Goal: Task Accomplishment & Management: Complete application form

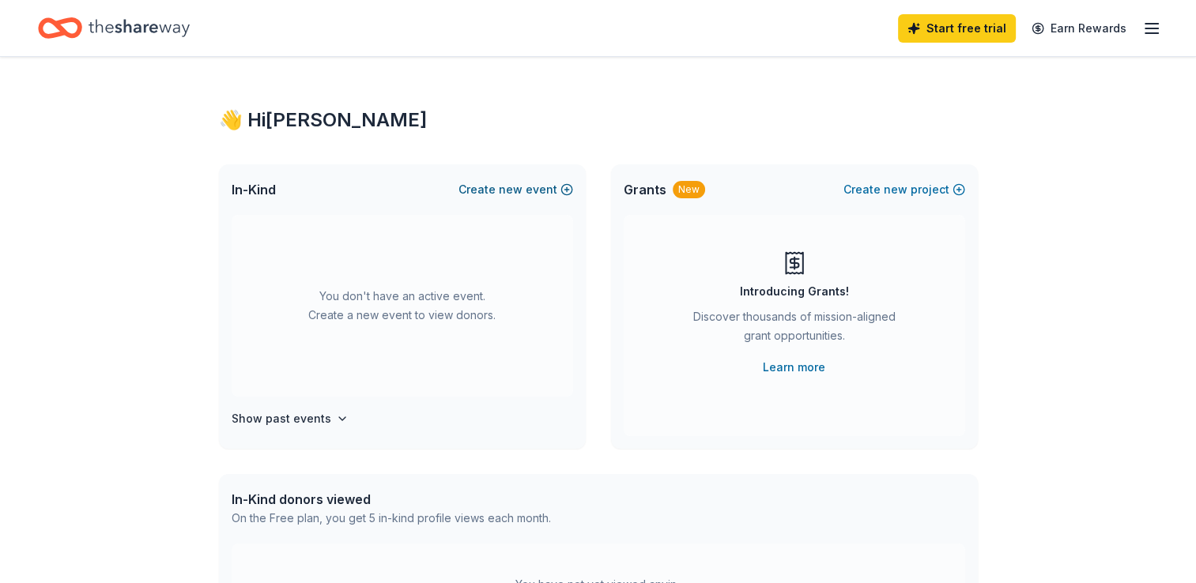
click at [553, 187] on button "Create new event" at bounding box center [516, 189] width 115 height 19
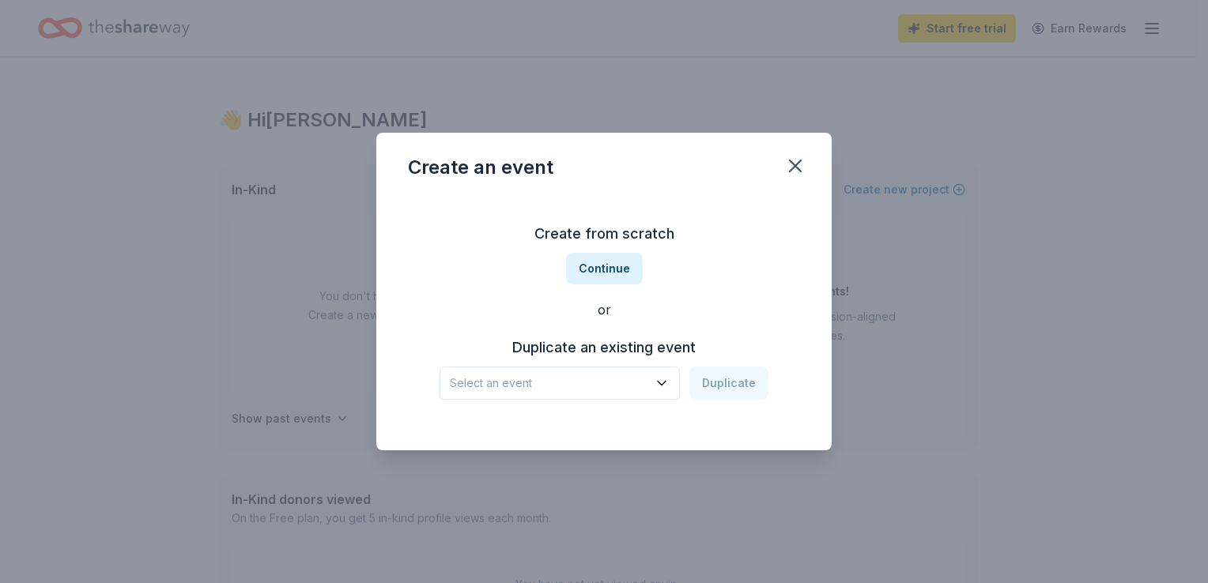
click at [667, 384] on icon "button" at bounding box center [662, 384] width 16 height 16
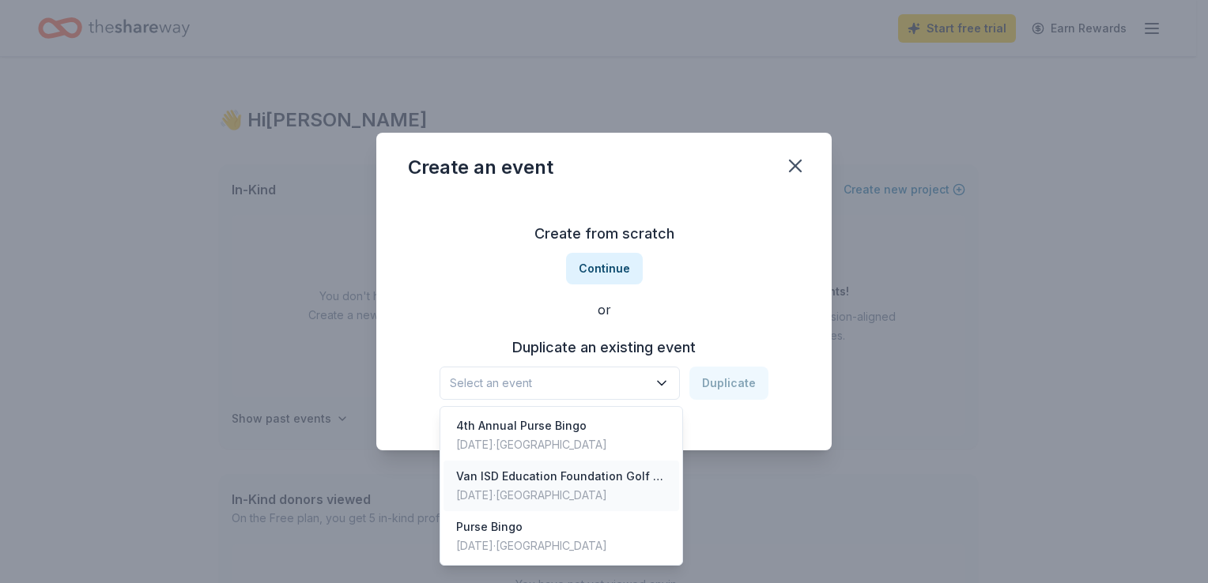
click at [564, 479] on div "Van ISD Education Foundation Golf Tournament" at bounding box center [561, 476] width 210 height 19
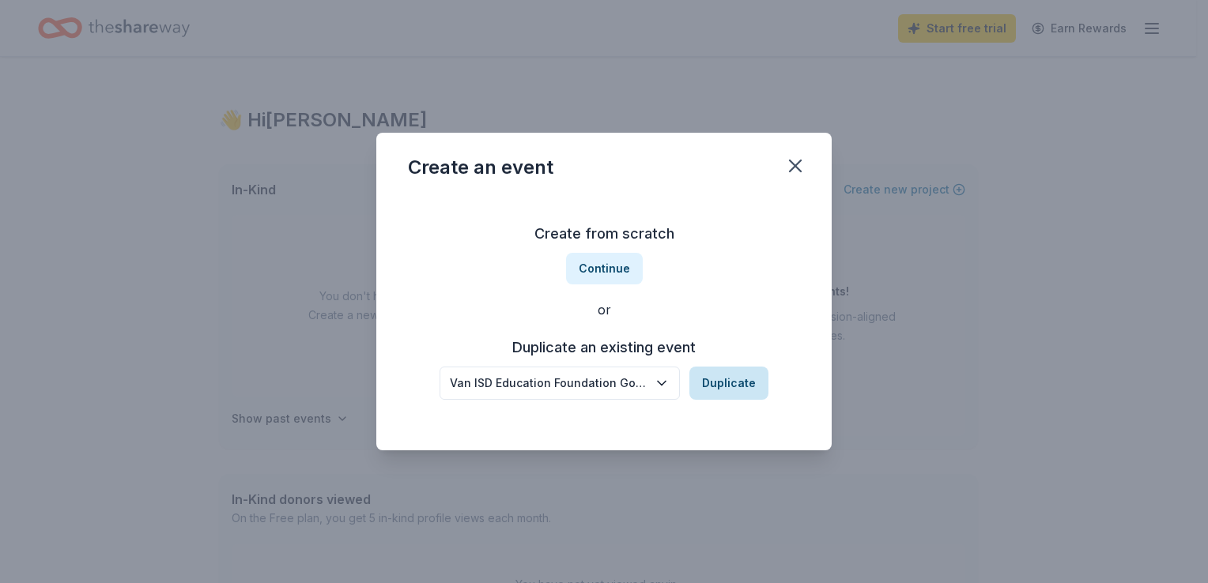
click at [727, 396] on button "Duplicate" at bounding box center [728, 383] width 79 height 33
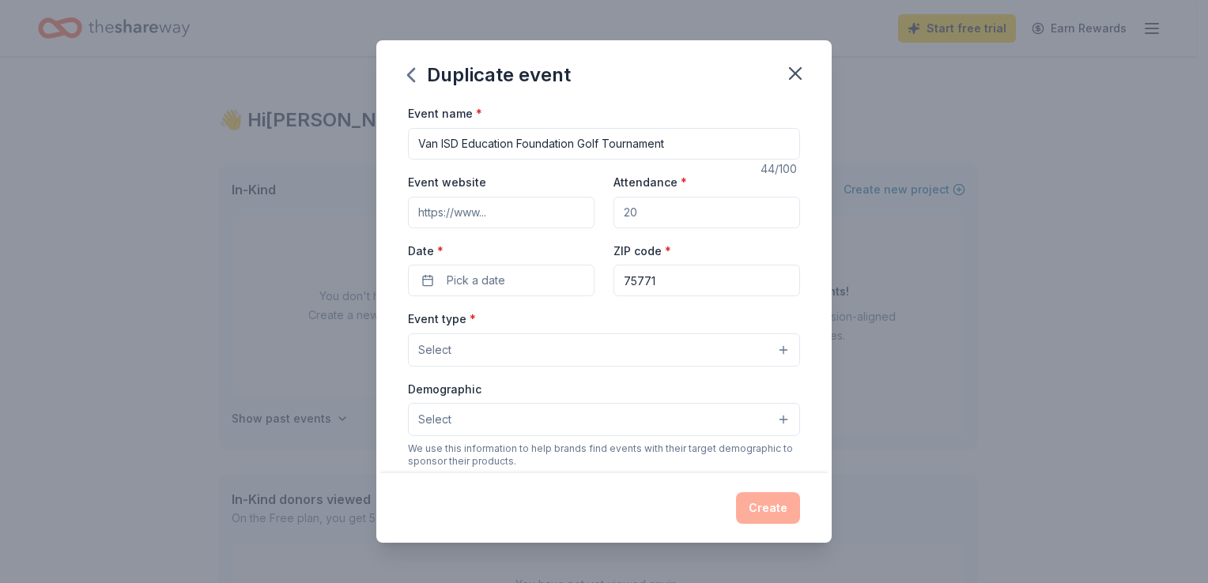
click at [493, 213] on input "Event website" at bounding box center [501, 213] width 187 height 32
paste input "https://www.vanisdfoundation.com/"
type input "https://www.vanisdfoundation.com/"
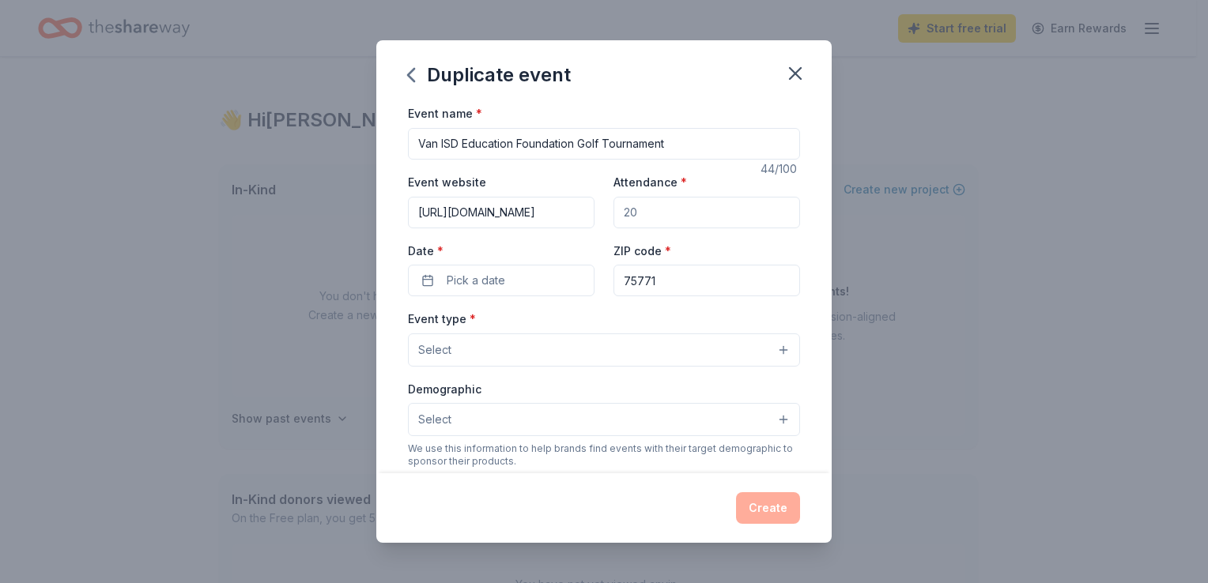
click at [667, 210] on input "Attendance *" at bounding box center [706, 213] width 187 height 32
drag, startPoint x: 592, startPoint y: 213, endPoint x: 553, endPoint y: 216, distance: 39.7
click at [553, 216] on div "Event website https://www.vanisdfoundation.com/ Attendance * Date * Pick a date…" at bounding box center [604, 234] width 392 height 124
type input "100"
click at [576, 281] on button "Pick a date" at bounding box center [501, 281] width 187 height 32
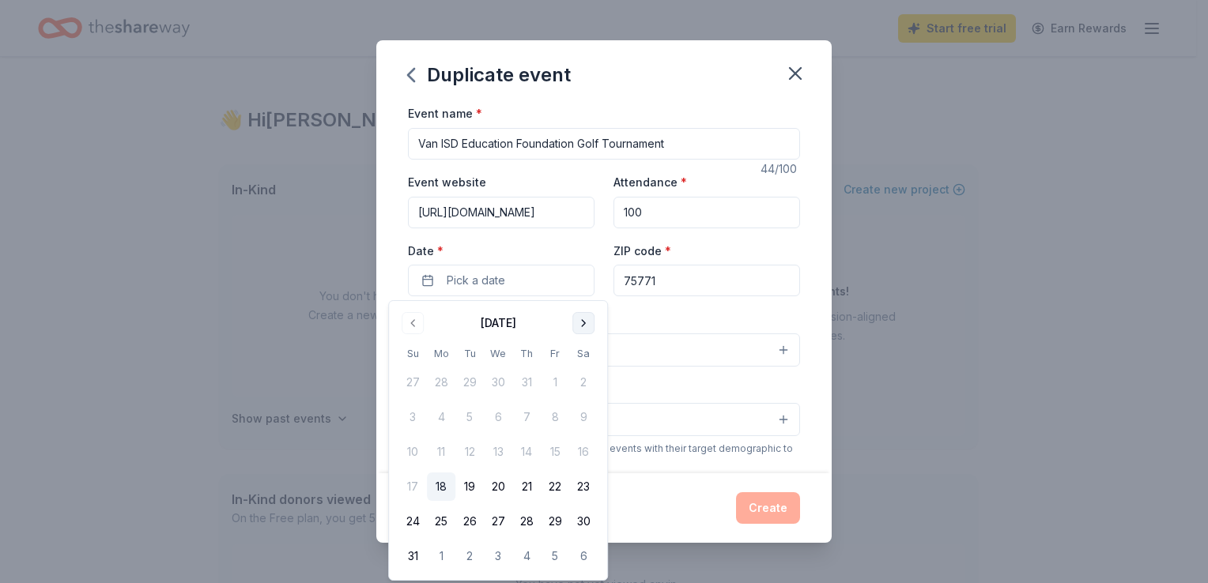
click at [585, 320] on button "Go to next month" at bounding box center [583, 323] width 22 height 22
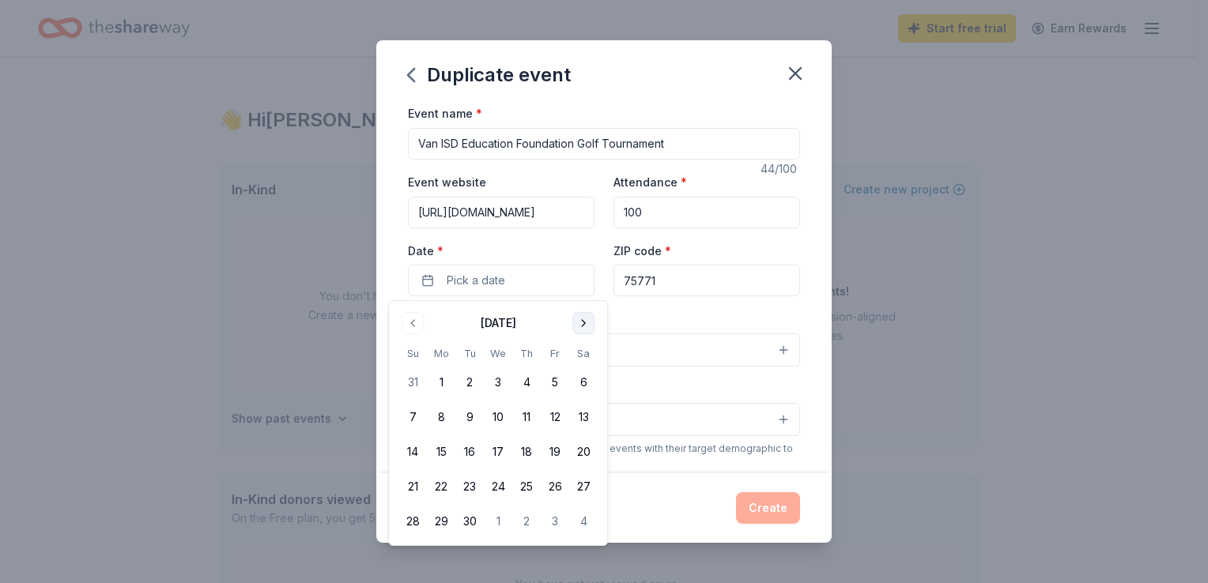
click at [584, 320] on button "Go to next month" at bounding box center [583, 323] width 22 height 22
click at [445, 455] on button "13" at bounding box center [441, 452] width 28 height 28
click at [689, 285] on input "75771" at bounding box center [706, 281] width 187 height 32
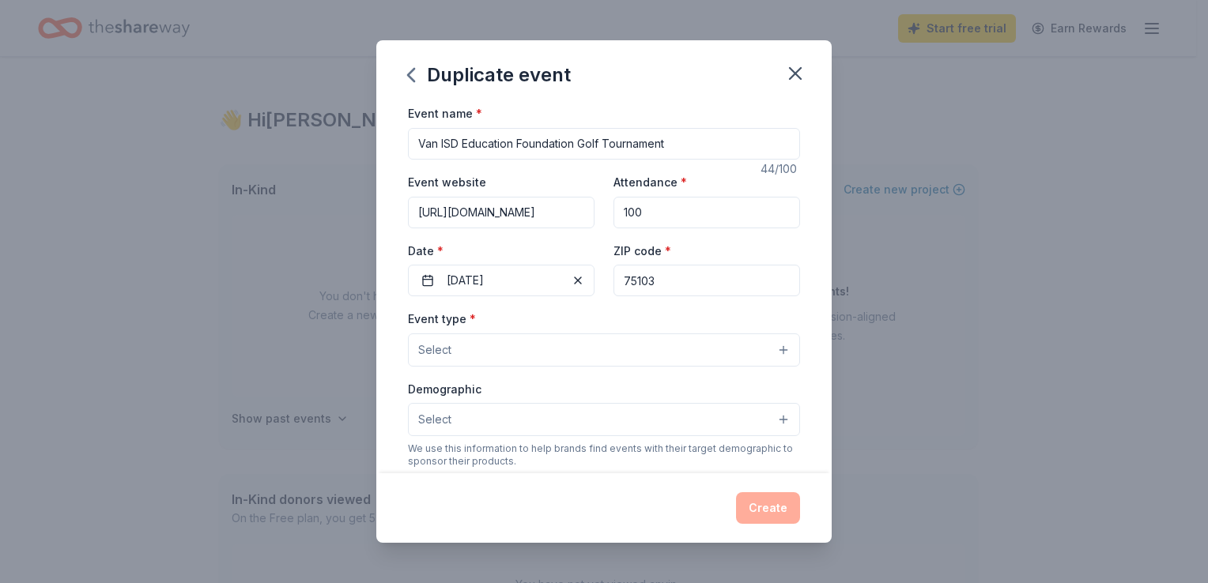
type input "75103"
click at [553, 345] on button "Select" at bounding box center [604, 350] width 392 height 33
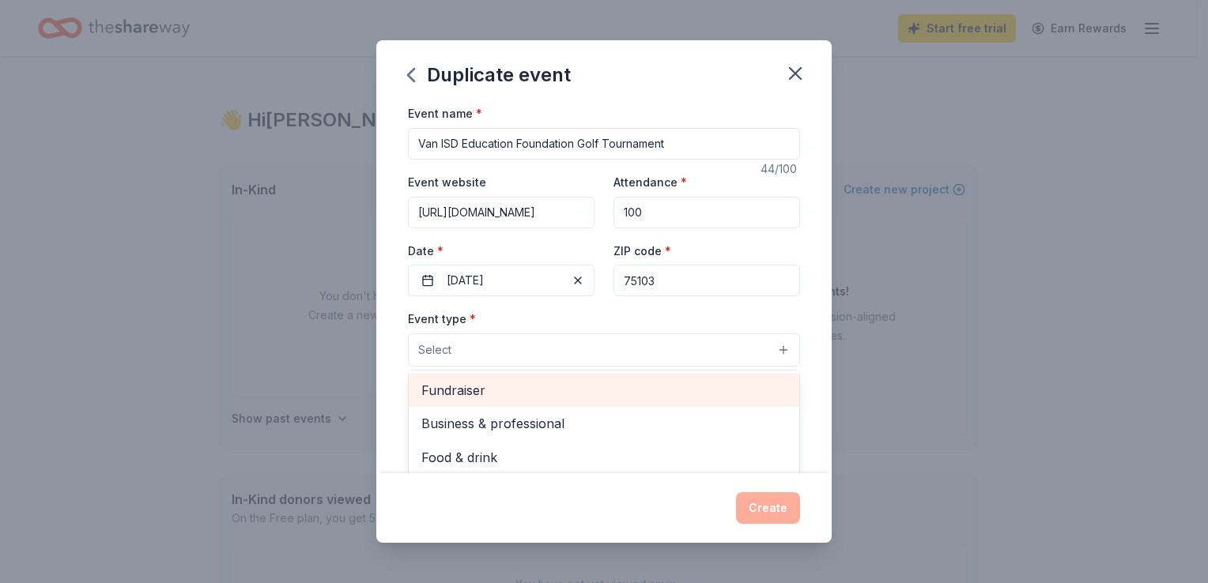
click at [503, 392] on span "Fundraiser" at bounding box center [603, 390] width 365 height 21
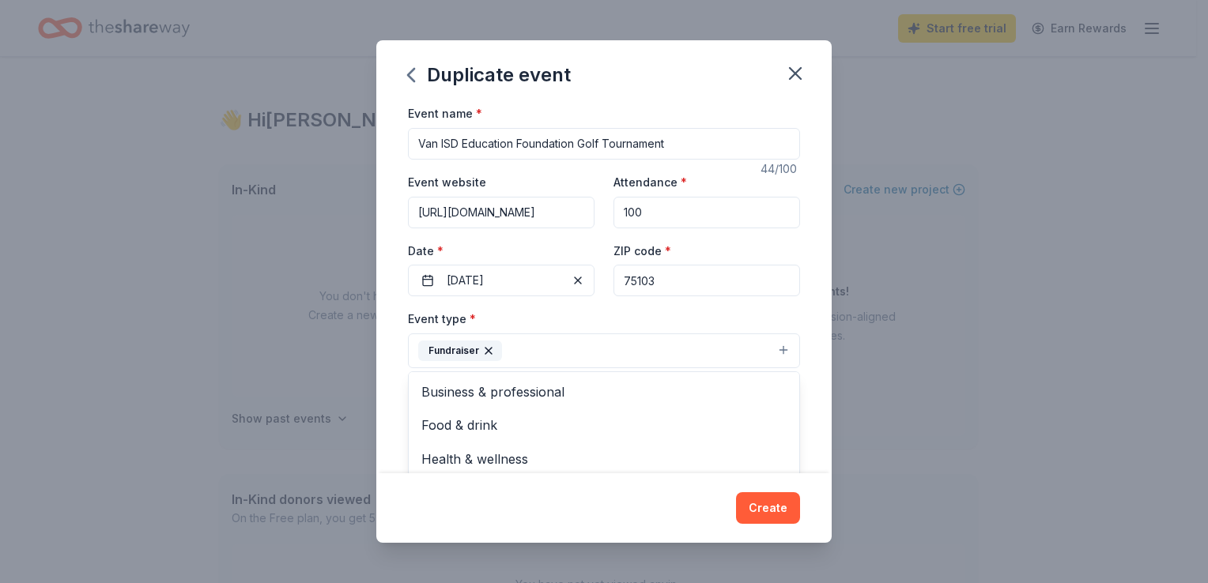
drag, startPoint x: 483, startPoint y: 432, endPoint x: 138, endPoint y: 624, distance: 394.6
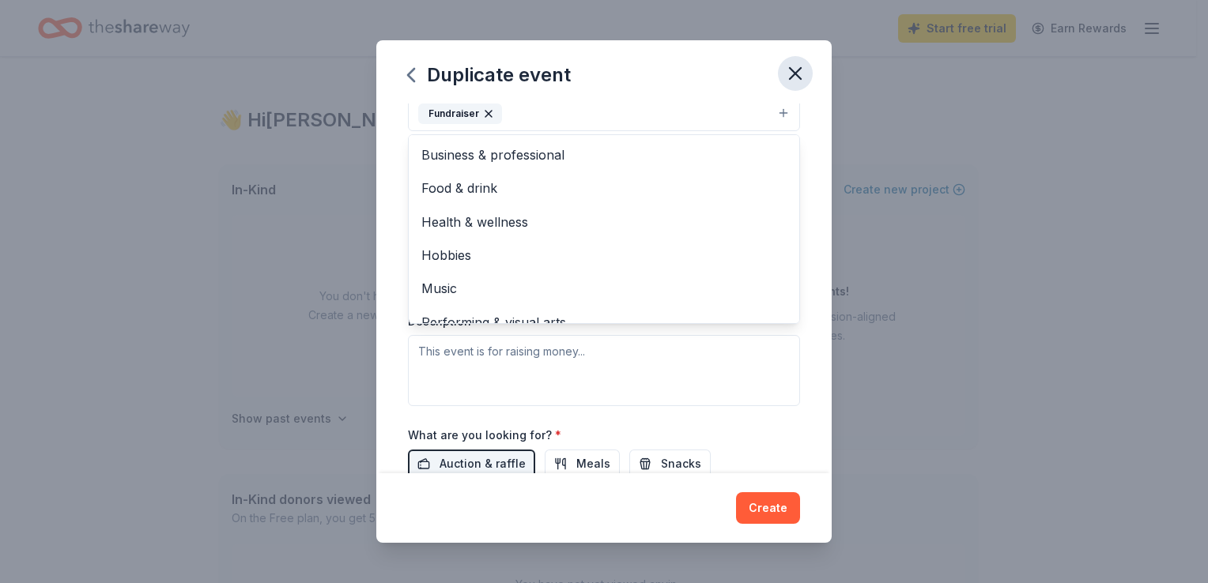
click at [791, 75] on div "Duplicate event Event name * Van ISD Education Foundation Golf Tournament 44 /1…" at bounding box center [603, 291] width 455 height 502
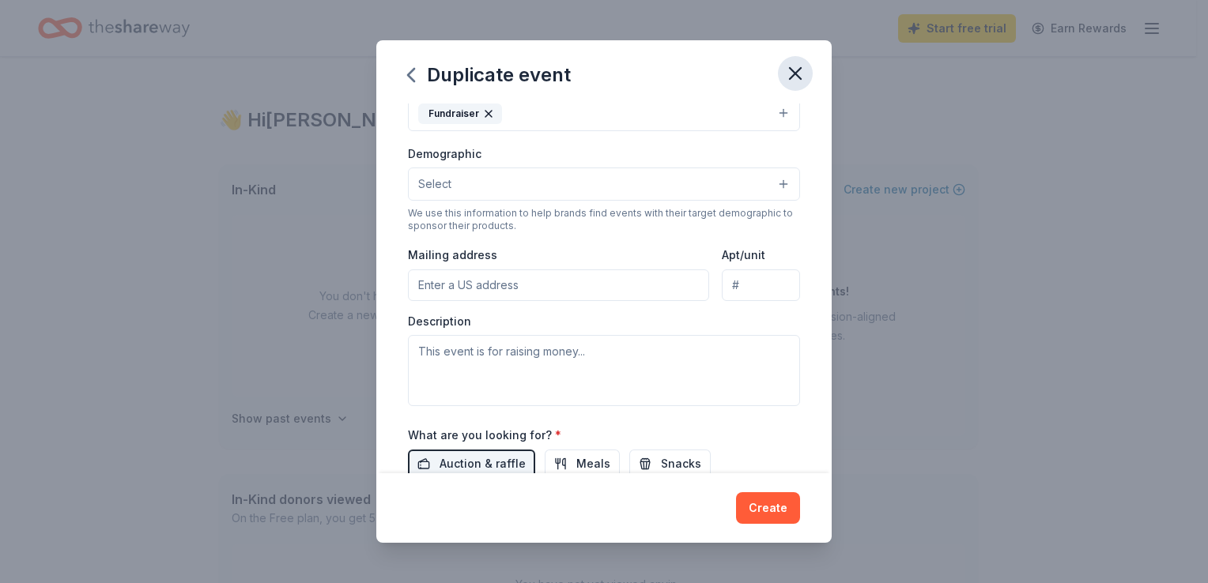
scroll to position [230, 0]
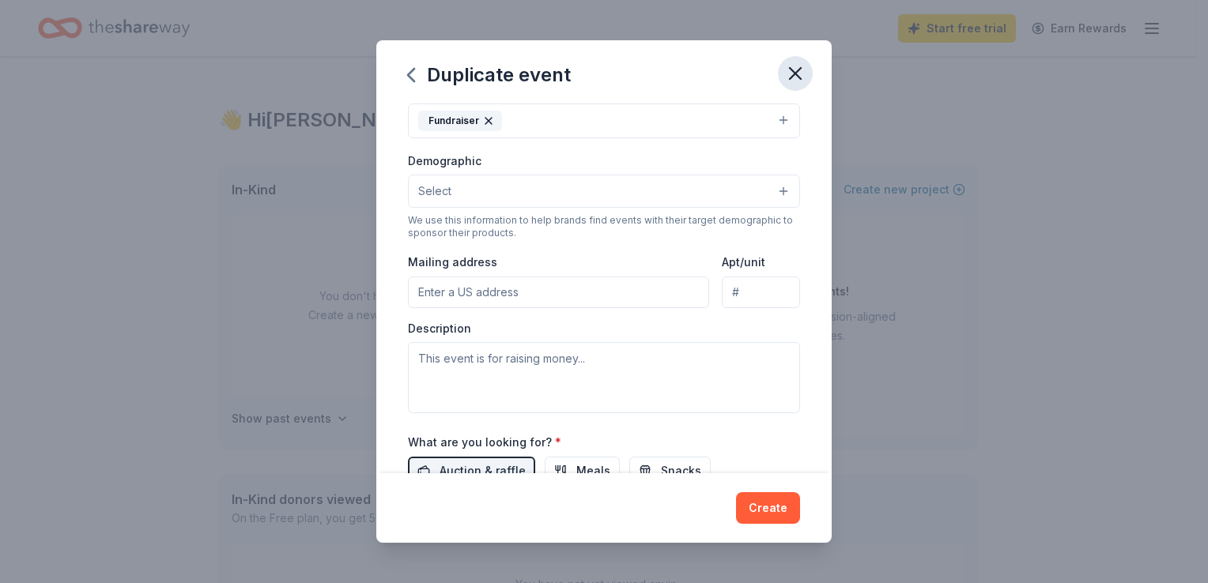
click at [797, 68] on icon "button" at bounding box center [795, 73] width 22 height 22
click at [420, 79] on icon "button" at bounding box center [410, 74] width 25 height 25
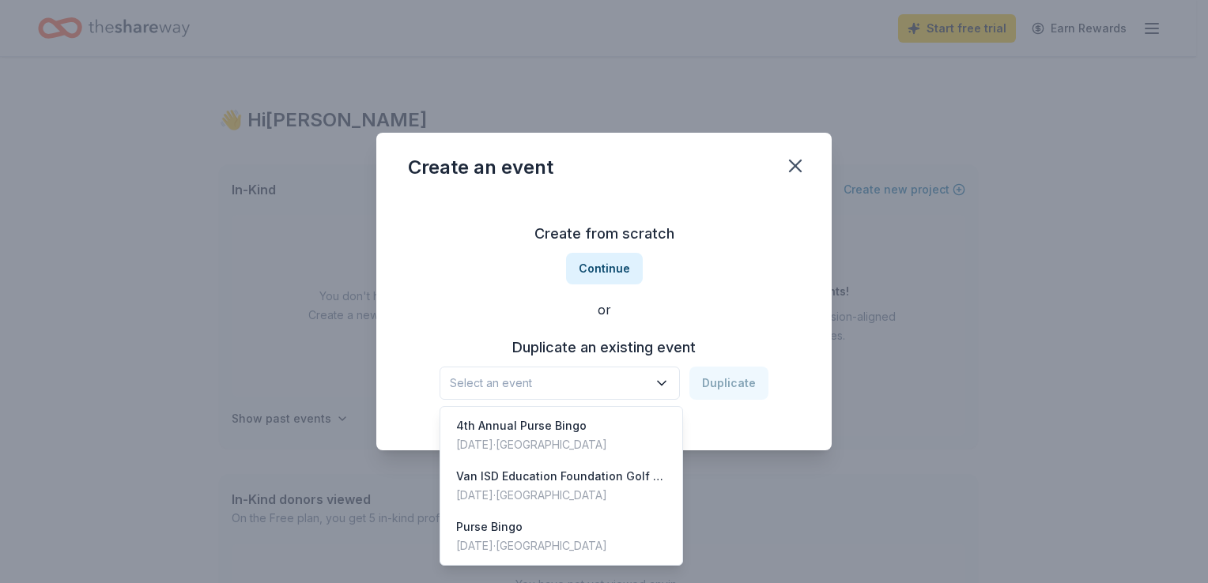
click at [609, 380] on span "Select an event" at bounding box center [549, 383] width 198 height 19
click at [549, 487] on div "Oct 21, 2024 · TX" at bounding box center [561, 495] width 210 height 19
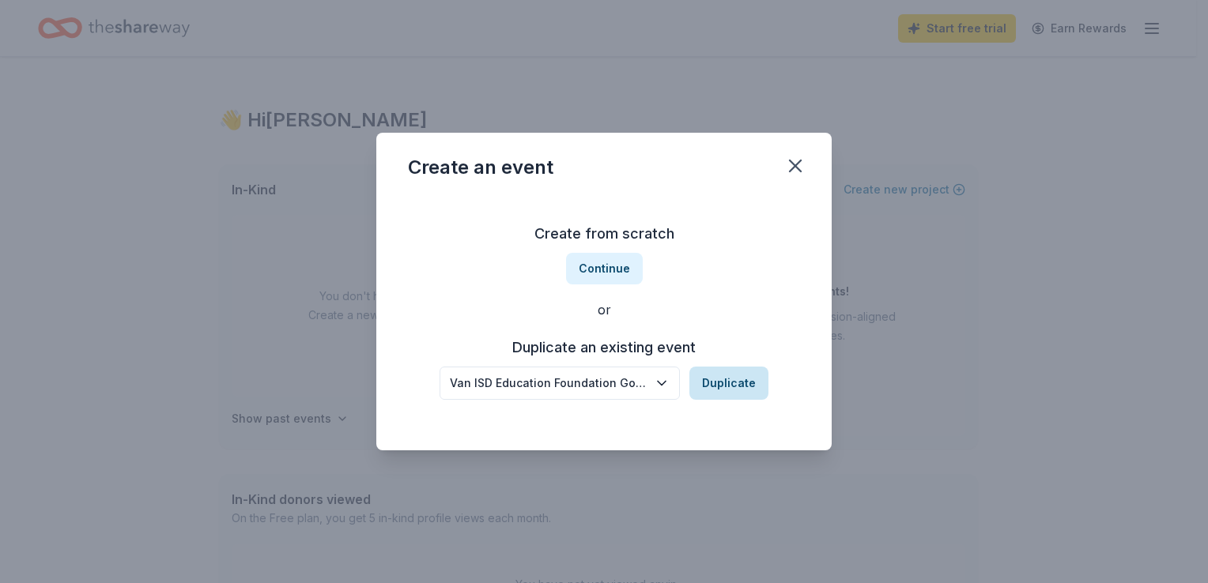
click at [712, 378] on button "Duplicate" at bounding box center [728, 383] width 79 height 33
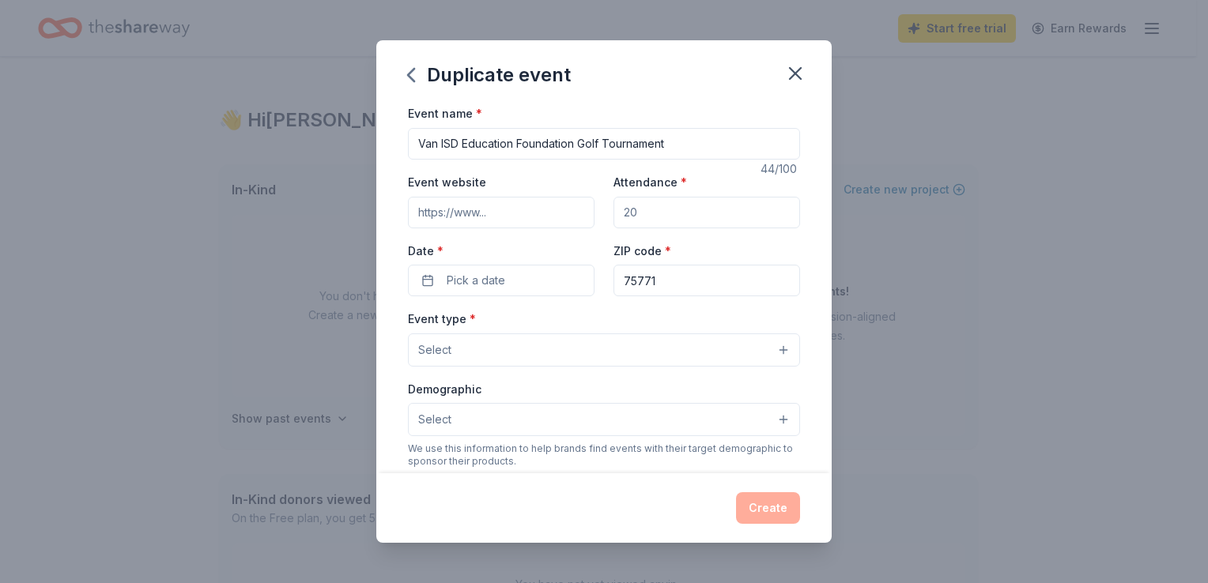
click at [523, 215] on input "Event website" at bounding box center [501, 213] width 187 height 32
drag, startPoint x: 523, startPoint y: 215, endPoint x: 500, endPoint y: 218, distance: 22.4
click at [501, 218] on input "Event website" at bounding box center [501, 213] width 187 height 32
type input "https://www.vanisdfoundation.com/"
type input "100"
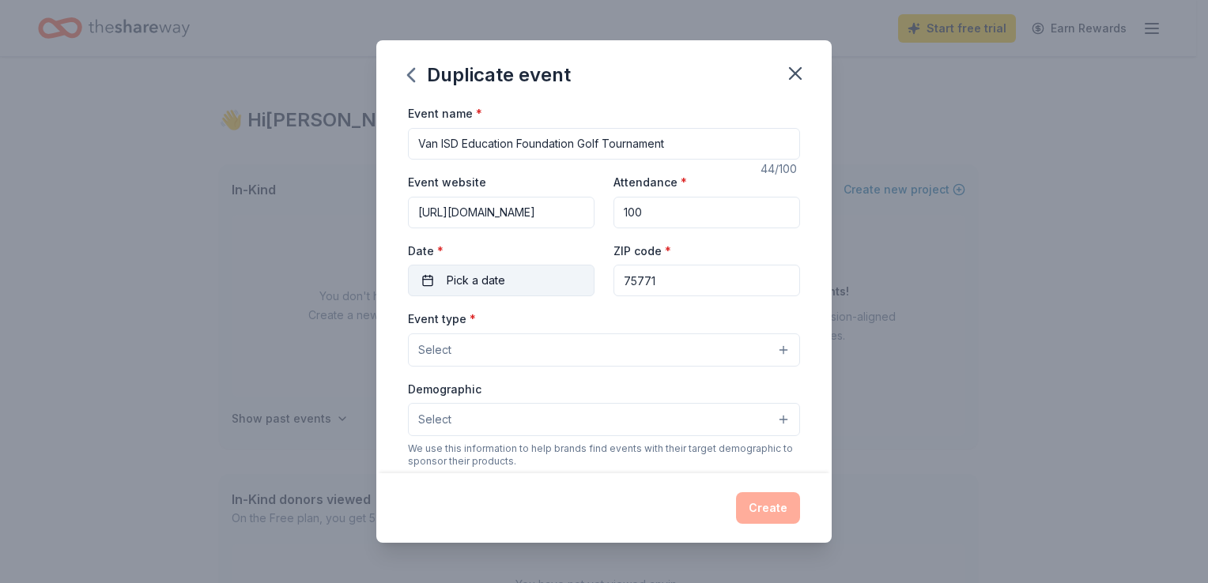
click at [561, 279] on button "Pick a date" at bounding box center [501, 281] width 187 height 32
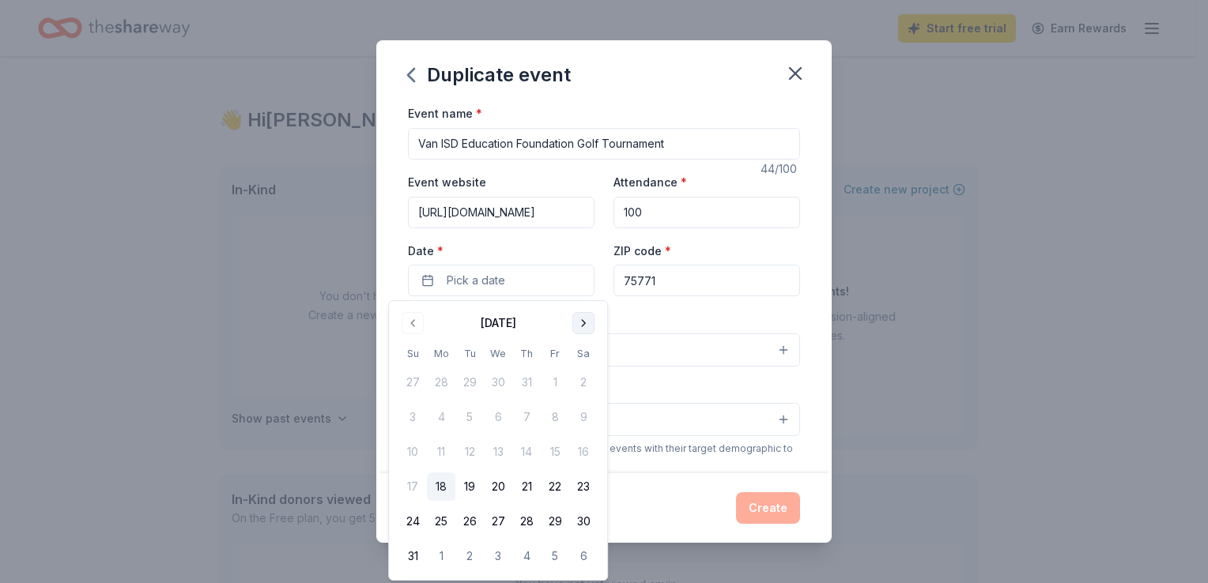
click at [576, 321] on button "Go to next month" at bounding box center [583, 323] width 22 height 22
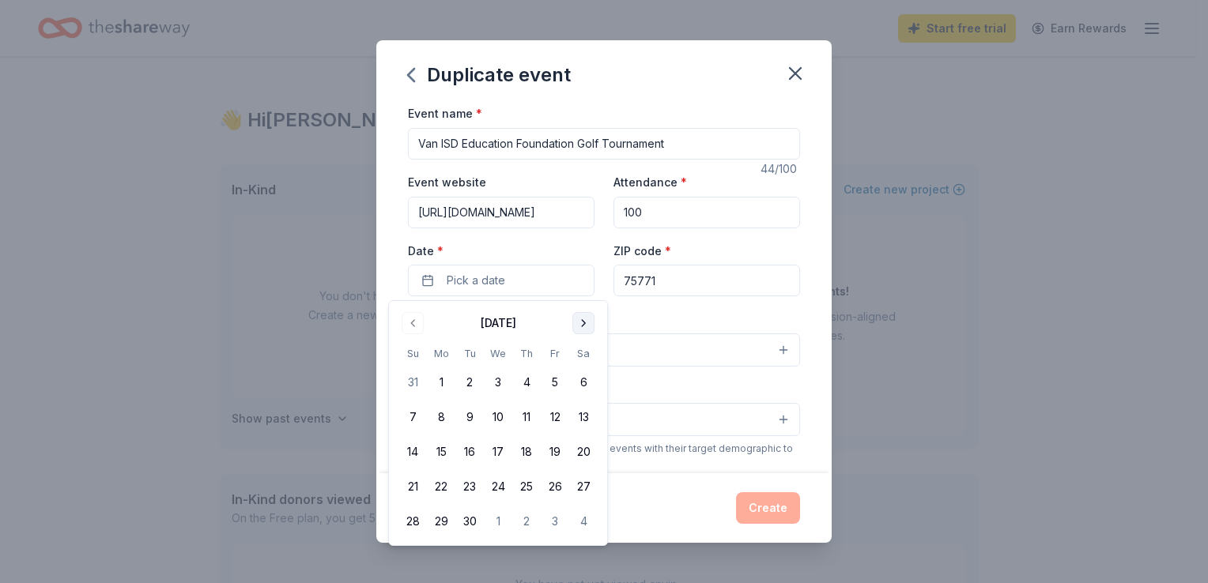
click at [576, 321] on button "Go to next month" at bounding box center [583, 323] width 22 height 22
click at [449, 447] on button "13" at bounding box center [441, 452] width 28 height 28
click at [696, 277] on input "75771" at bounding box center [706, 281] width 187 height 32
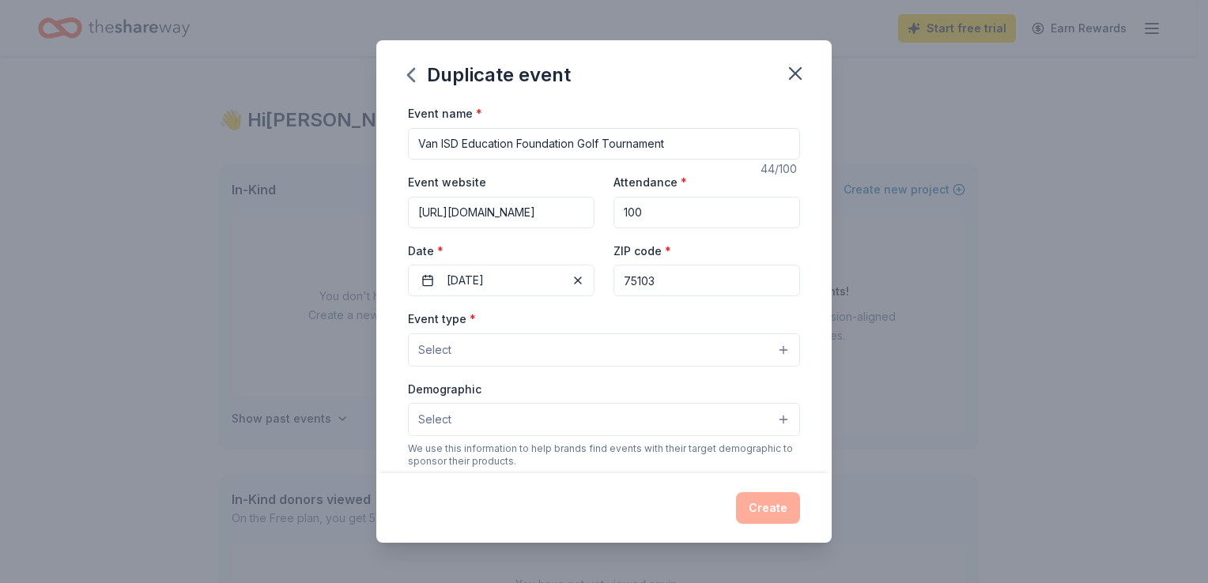
type input "75103"
click at [604, 356] on button "Select" at bounding box center [604, 350] width 392 height 33
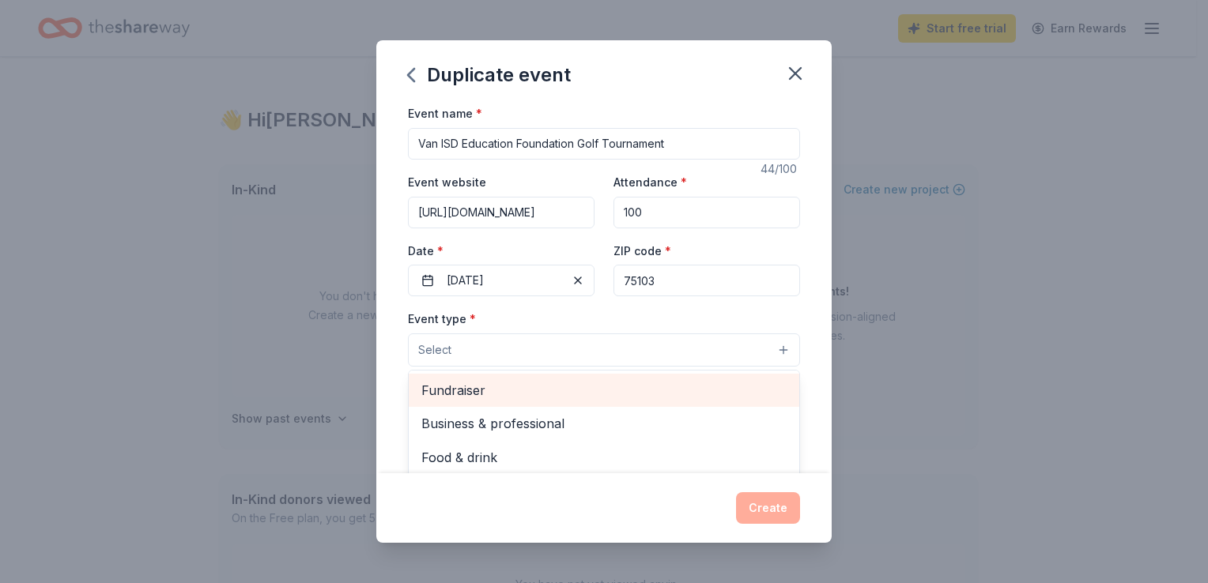
click at [541, 391] on span "Fundraiser" at bounding box center [603, 390] width 365 height 21
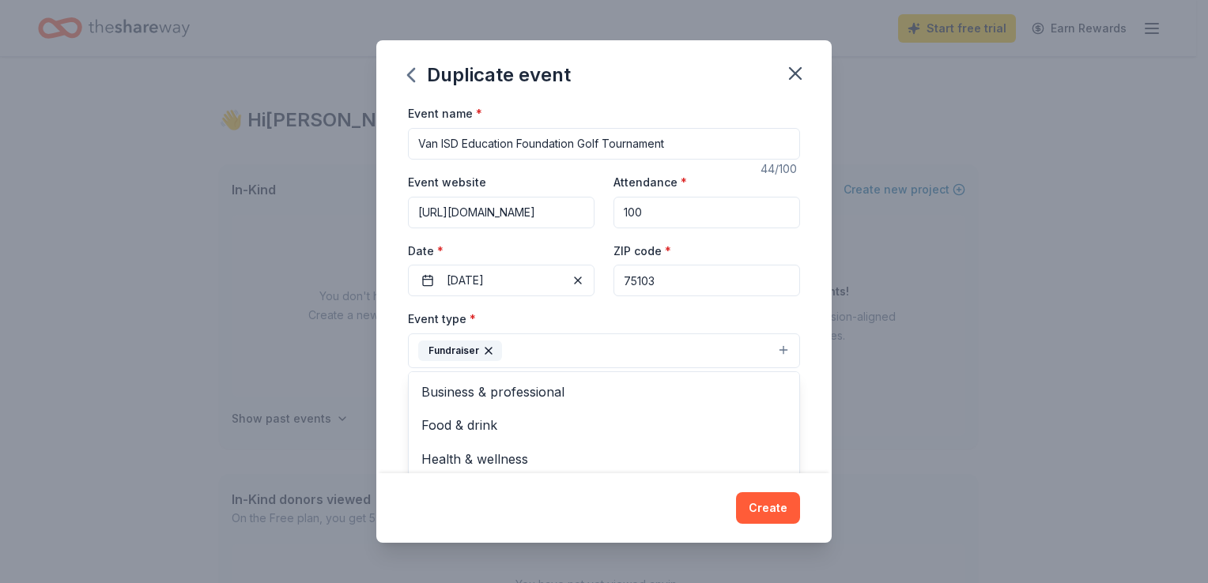
click at [531, 345] on button "Fundraiser" at bounding box center [604, 351] width 392 height 35
click at [689, 423] on button "Select" at bounding box center [604, 421] width 392 height 33
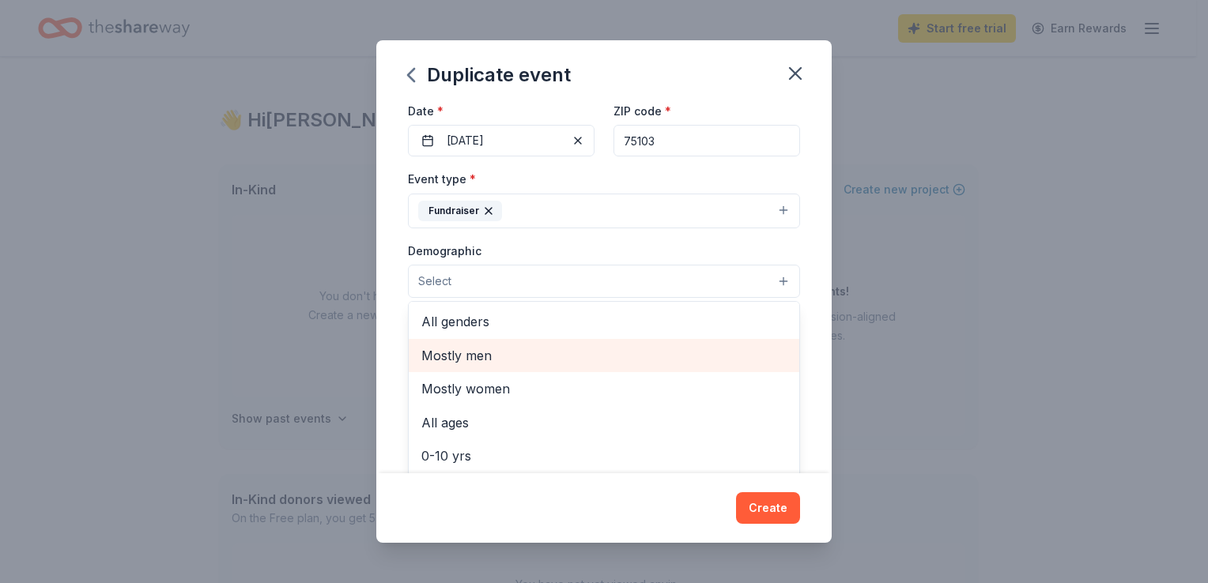
click at [511, 353] on span "Mostly men" at bounding box center [603, 355] width 365 height 21
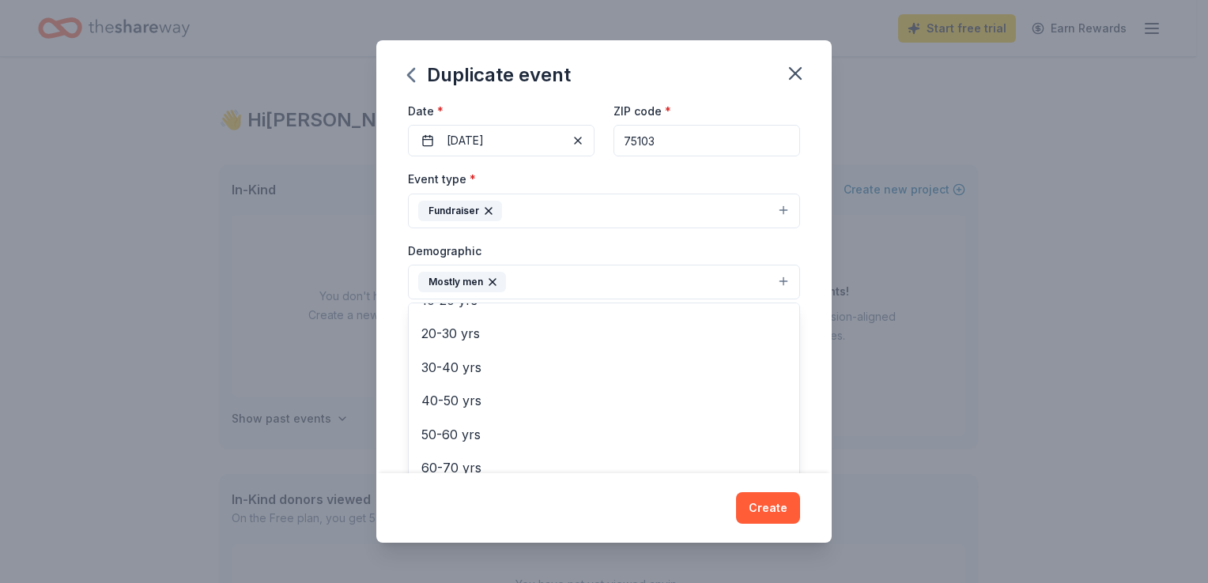
scroll to position [158, 0]
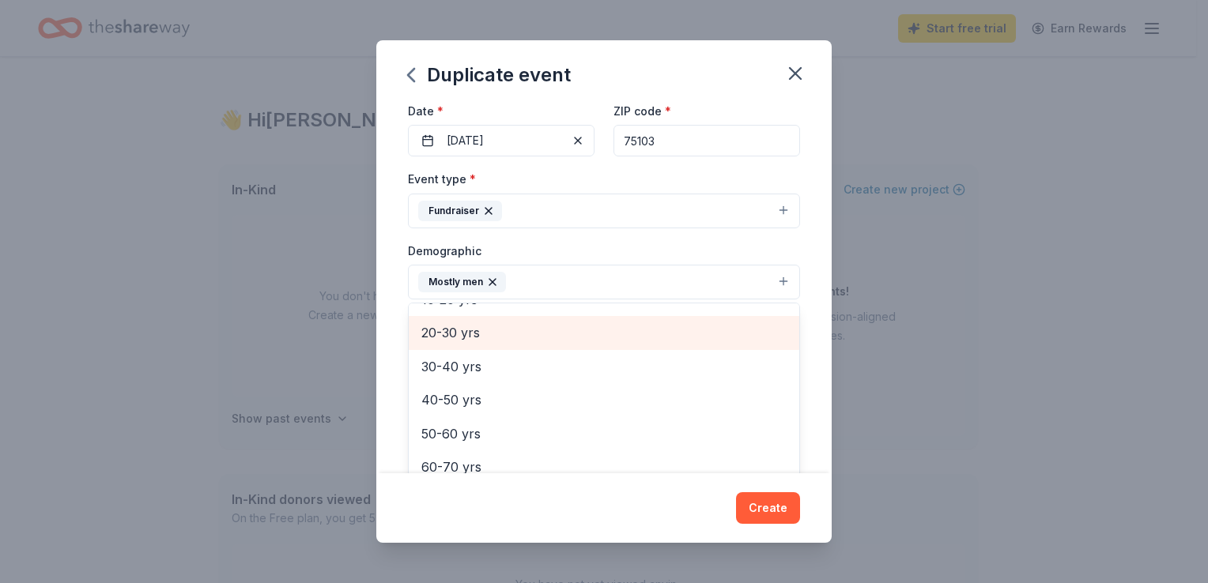
click at [514, 335] on span "20-30 yrs" at bounding box center [603, 333] width 365 height 21
click at [515, 340] on span "30-40 yrs" at bounding box center [603, 333] width 365 height 21
click at [514, 342] on span "40-50 yrs" at bounding box center [603, 338] width 365 height 21
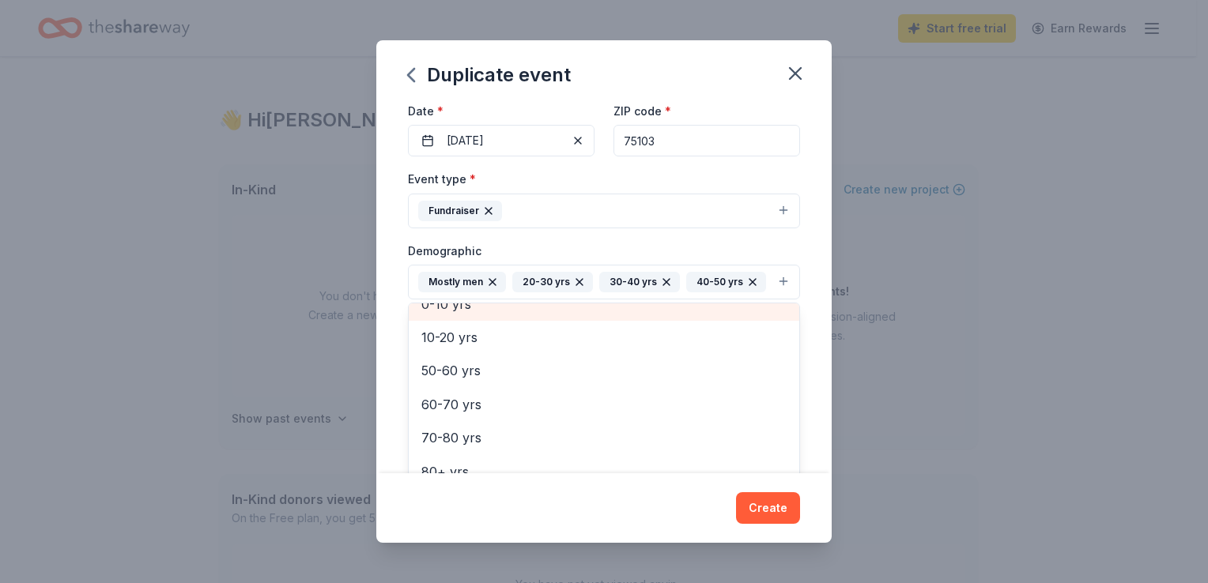
scroll to position [119, 0]
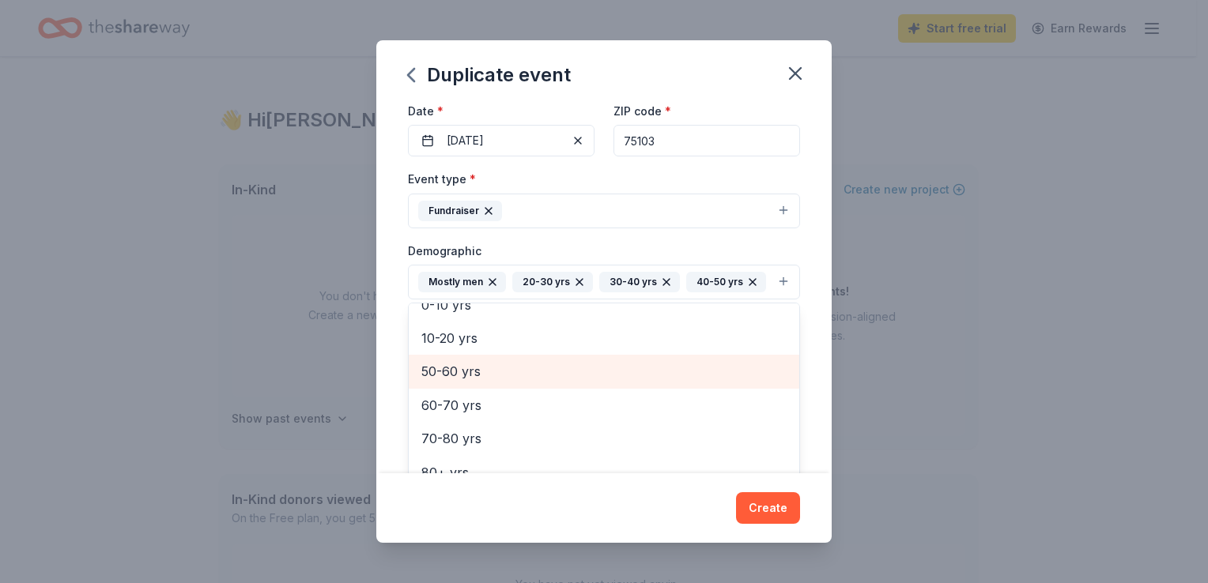
click at [515, 382] on span "50-60 yrs" at bounding box center [603, 371] width 365 height 21
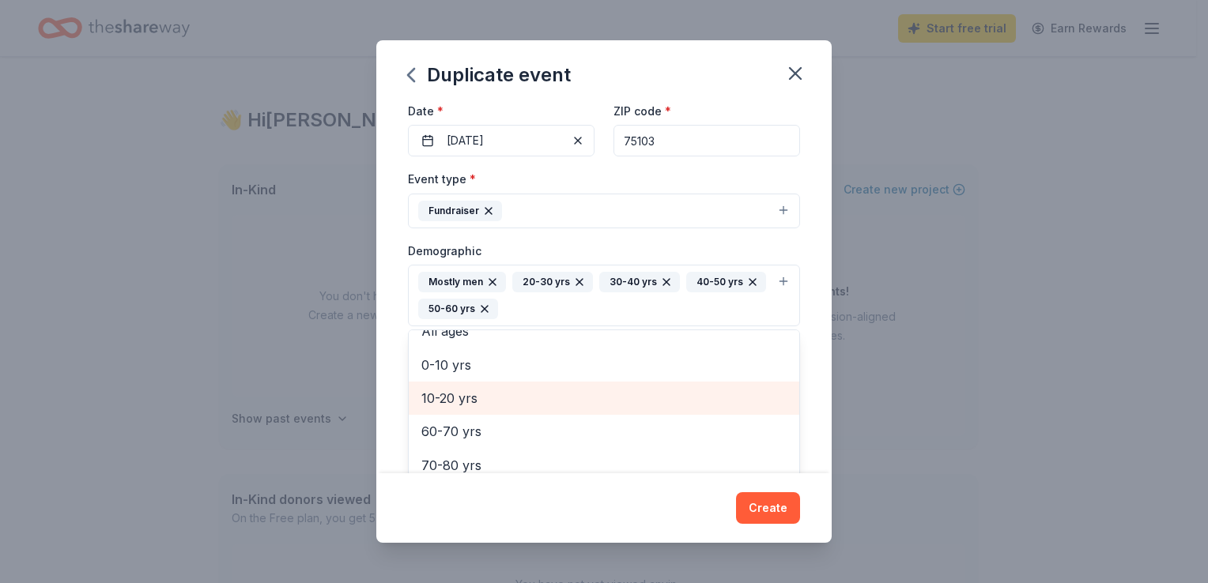
scroll to position [85, 0]
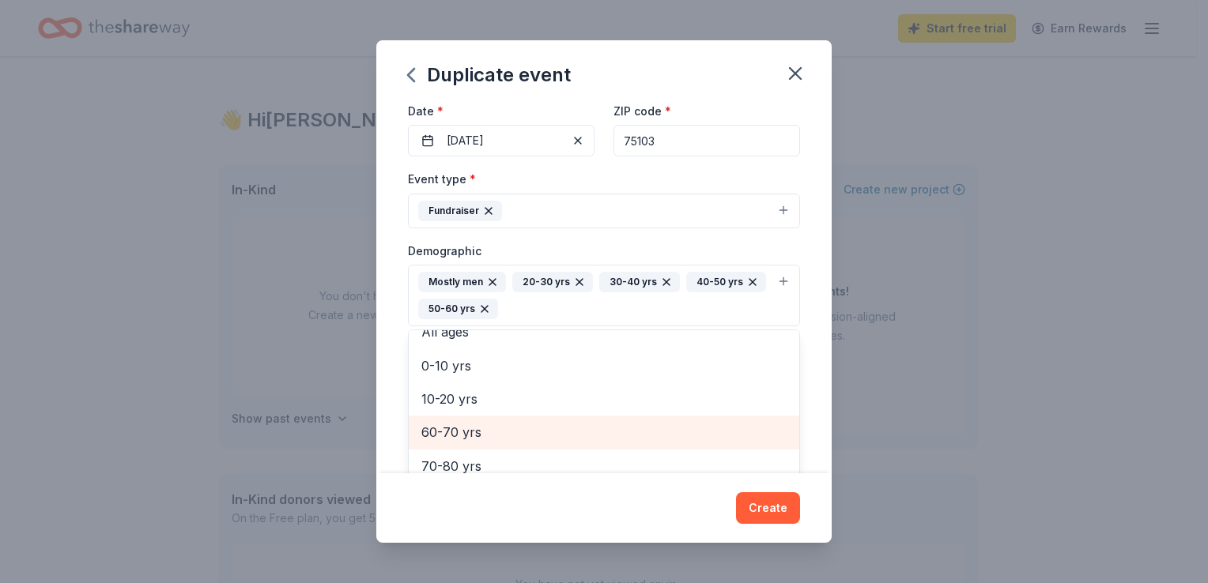
click at [505, 428] on span "60-70 yrs" at bounding box center [603, 432] width 365 height 21
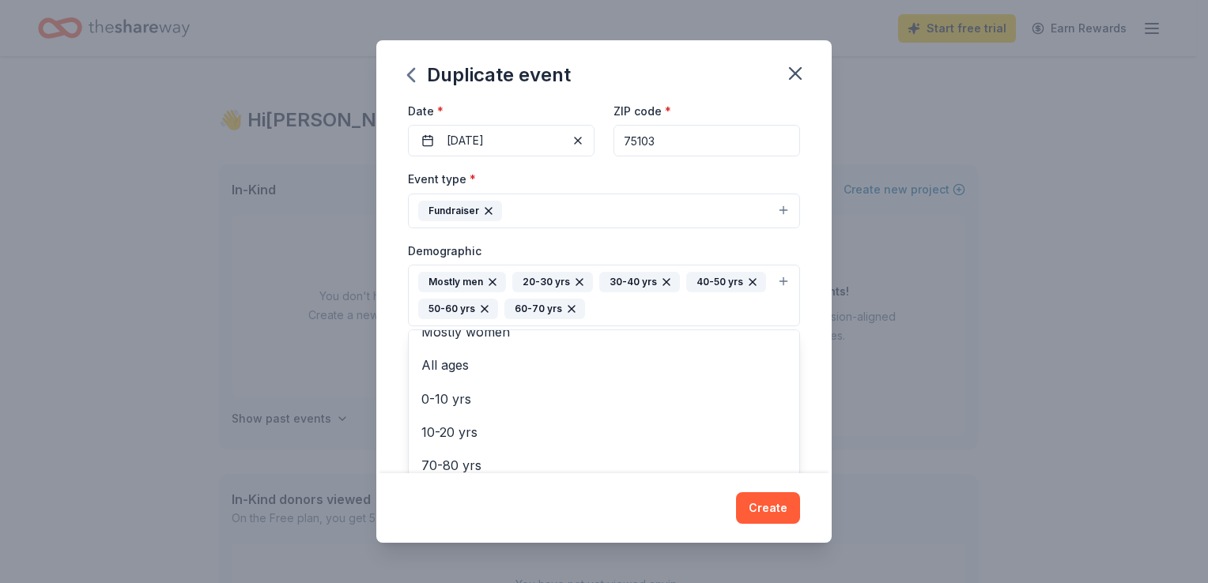
click at [806, 349] on div "Event name * Van ISD Education Foundation Golf Tournament 44 /100 Event website…" at bounding box center [603, 288] width 455 height 369
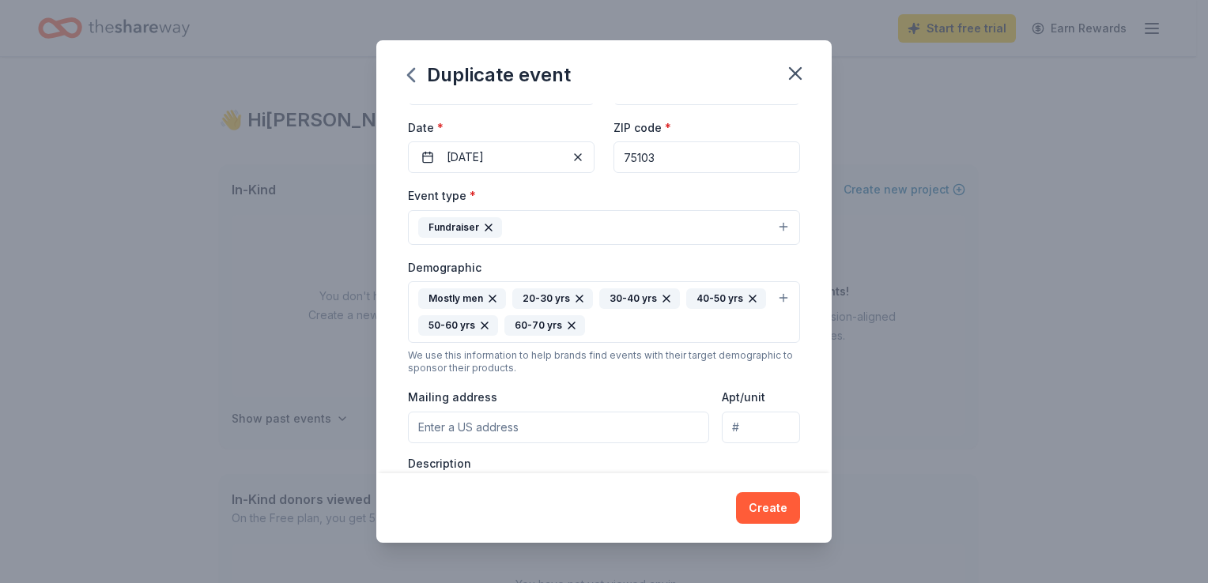
scroll to position [140, 0]
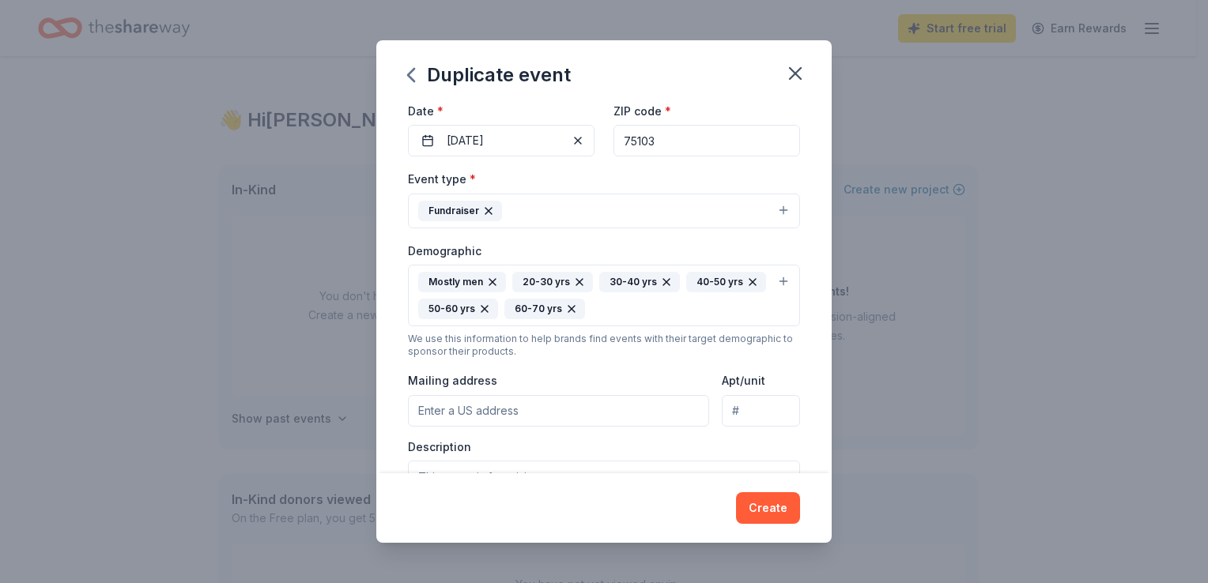
click at [619, 401] on input "Mailing address" at bounding box center [558, 411] width 301 height 32
drag, startPoint x: 1009, startPoint y: 314, endPoint x: 955, endPoint y: 329, distance: 55.8
click at [1006, 314] on div "Duplicate event Event name * Van ISD Education Foundation Golf Tournament 44 /1…" at bounding box center [604, 291] width 1208 height 583
click at [642, 414] on input "Mailing address" at bounding box center [558, 411] width 301 height 32
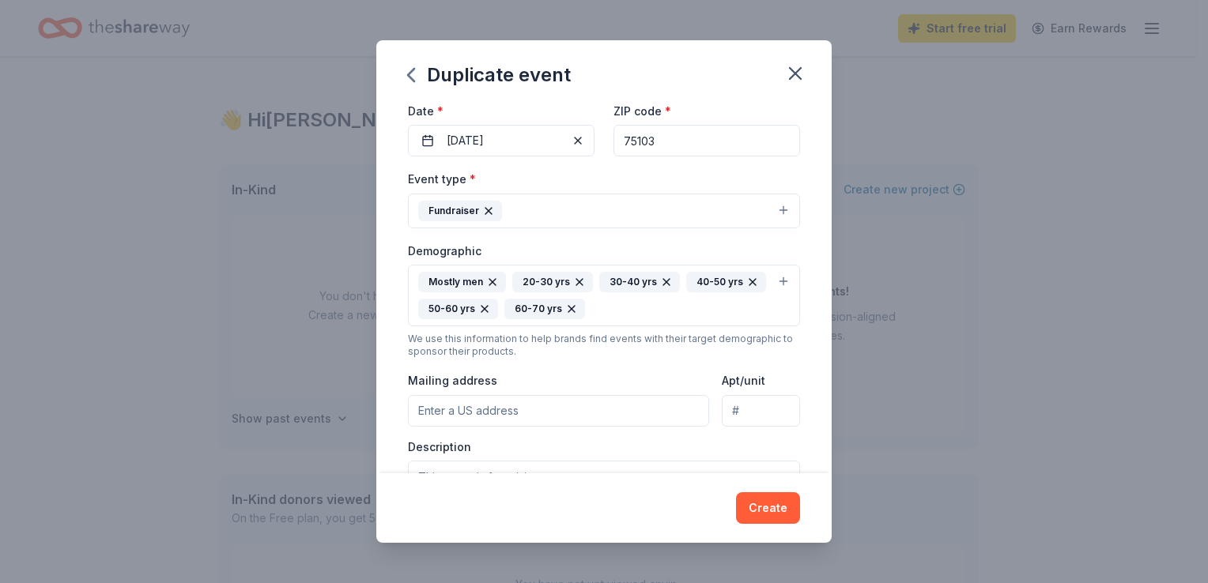
type input "Van Zandt Country Club"
type input "17960 I-20 Frontage Rd"
drag, startPoint x: 609, startPoint y: 401, endPoint x: 387, endPoint y: 395, distance: 221.4
click at [387, 395] on div "Event name * Van ISD Education Foundation Golf Tournament 44 /100 Event website…" at bounding box center [603, 288] width 455 height 369
click at [774, 415] on input "17960 I-20 Frontage Rd" at bounding box center [761, 411] width 78 height 32
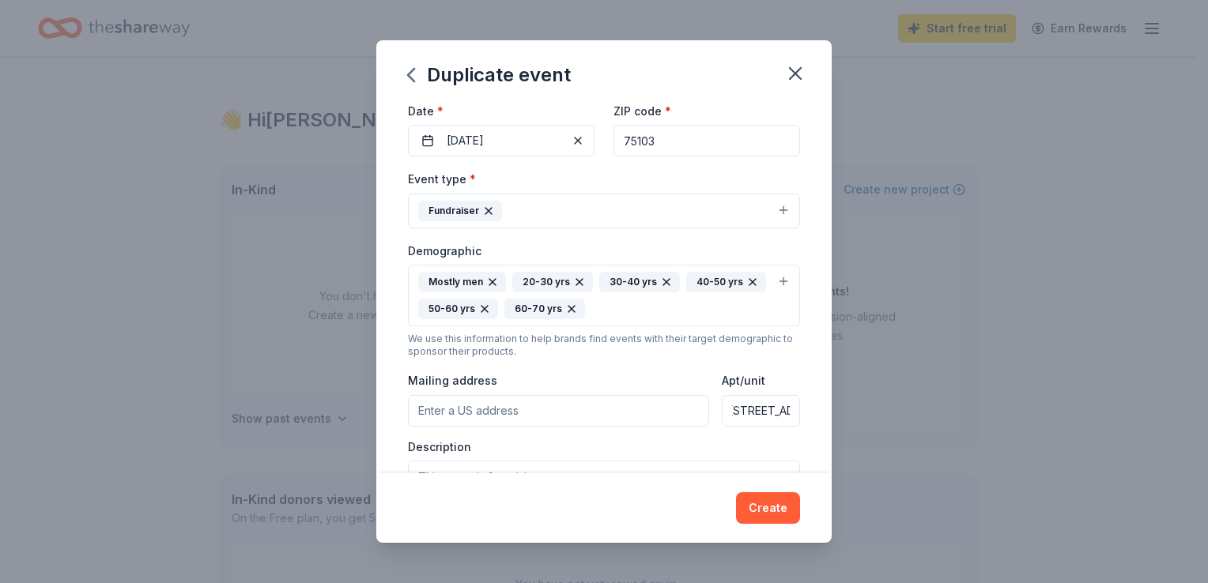
scroll to position [0, 0]
drag, startPoint x: 779, startPoint y: 413, endPoint x: 687, endPoint y: 425, distance: 92.6
click at [687, 425] on div "Mailing address Apt/unit 17960 I-20 Frontage Rd" at bounding box center [604, 399] width 392 height 56
type input ", , ,"
type input "Frontage Rd"
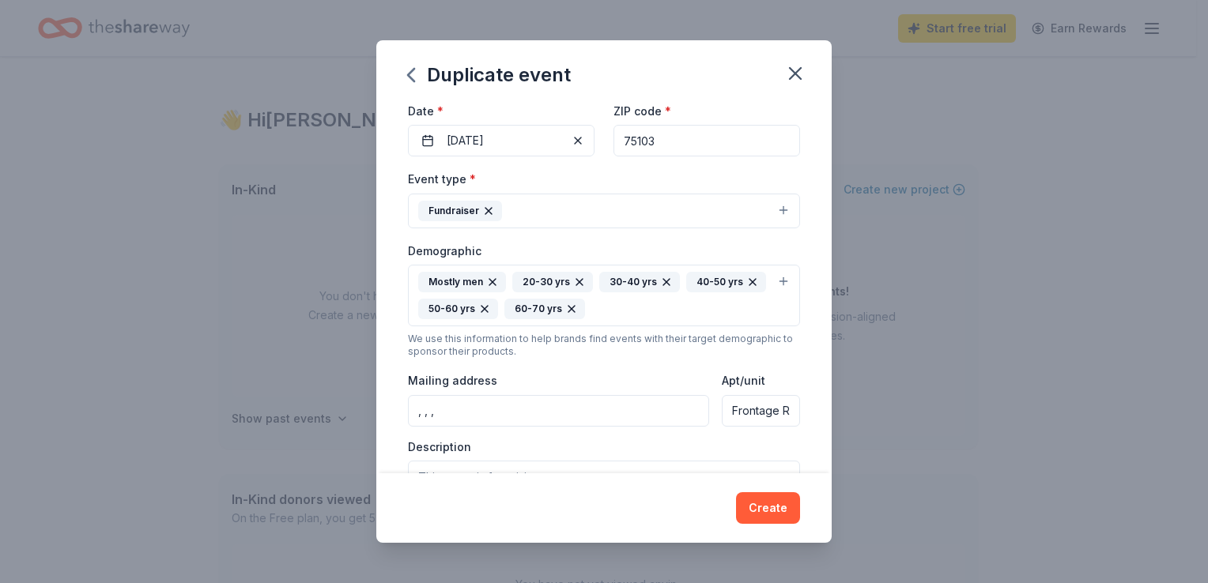
click at [669, 403] on input ", , ," at bounding box center [558, 411] width 301 height 32
type input ","
click at [670, 403] on input "Mailing address" at bounding box center [558, 411] width 301 height 32
click at [305, 262] on div "Duplicate event Event name * Van ISD Education Foundation Golf Tournament 44 /1…" at bounding box center [604, 291] width 1208 height 583
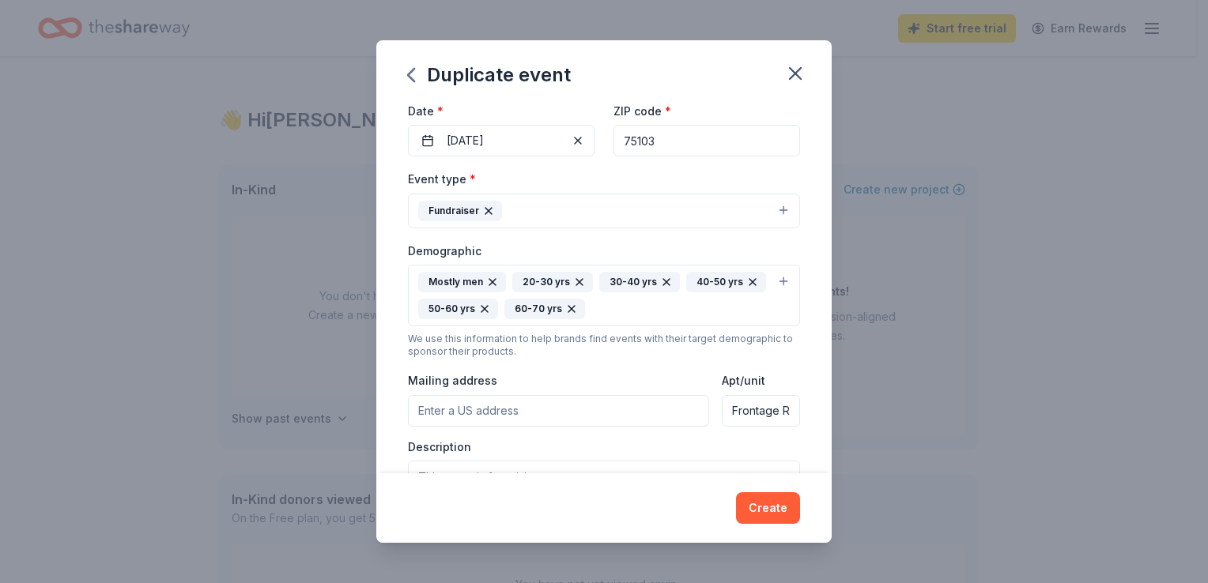
click at [0, 29] on html "Start free trial Earn Rewards 👋 Hi Carrie In-Kind Create new event You don't ha…" at bounding box center [604, 291] width 1208 height 583
click at [584, 410] on input "Mailing address" at bounding box center [558, 411] width 301 height 32
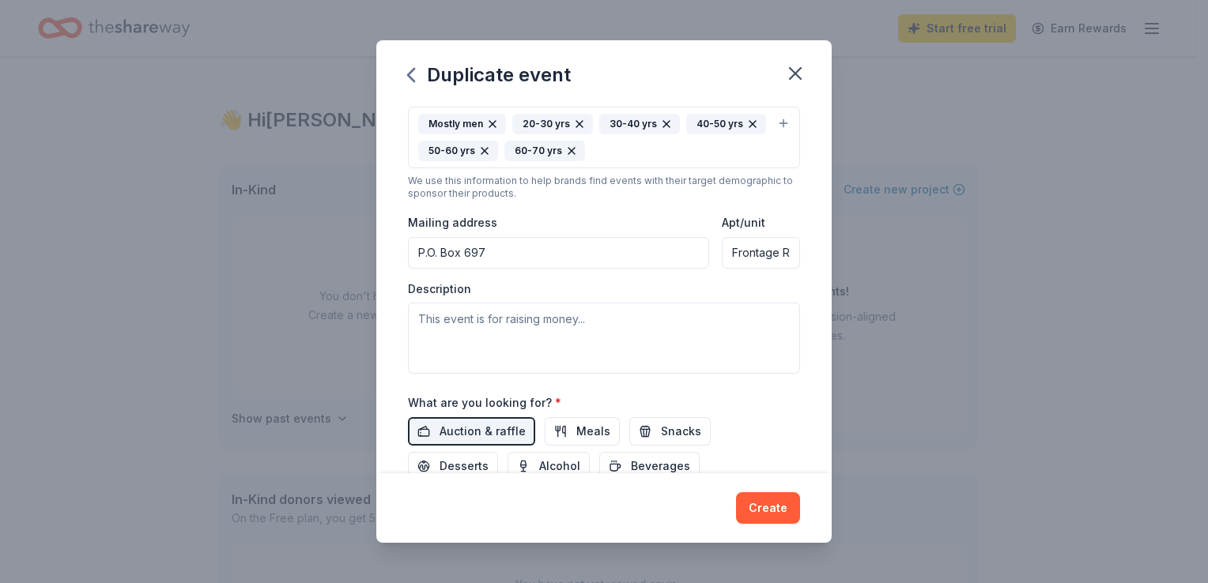
drag, startPoint x: 519, startPoint y: 254, endPoint x: 357, endPoint y: 265, distance: 162.4
click at [357, 265] on div "Duplicate event Event name * Van ISD Education Foundation Golf Tournament 44 /1…" at bounding box center [604, 291] width 1208 height 583
type input "22491 Filiberto Court, Lindale, TX, 75771"
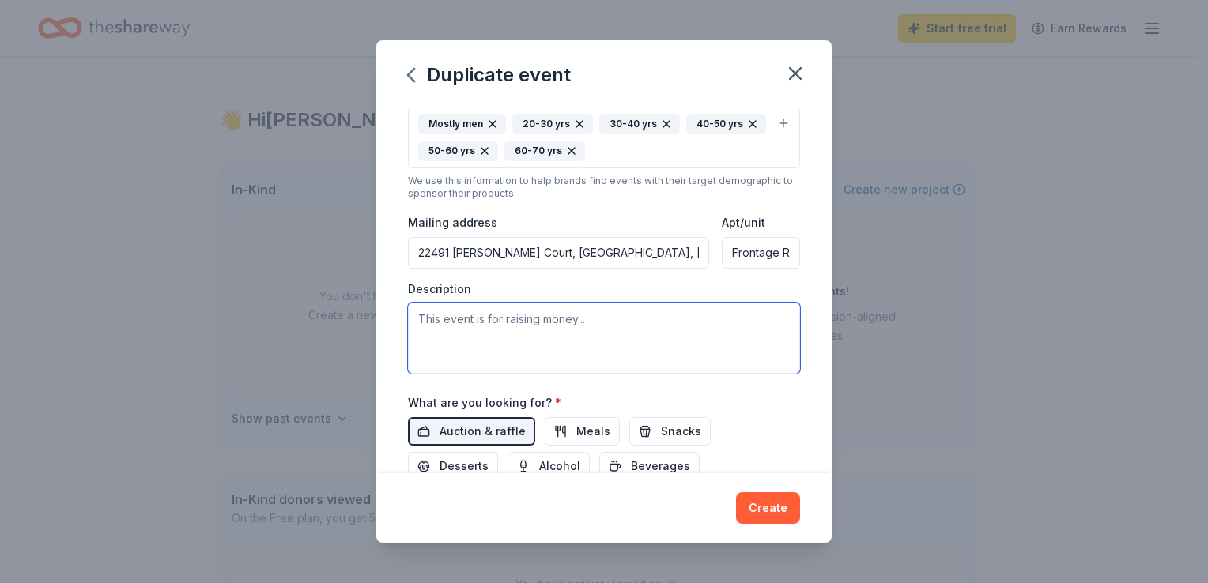
click at [560, 325] on textarea at bounding box center [604, 338] width 392 height 71
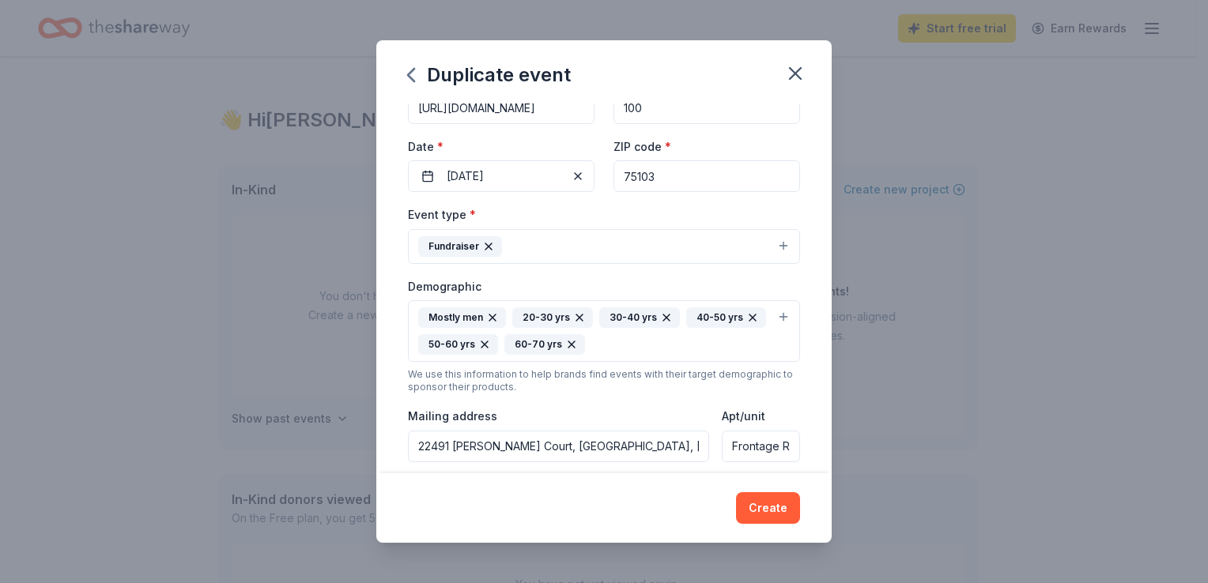
scroll to position [0, 0]
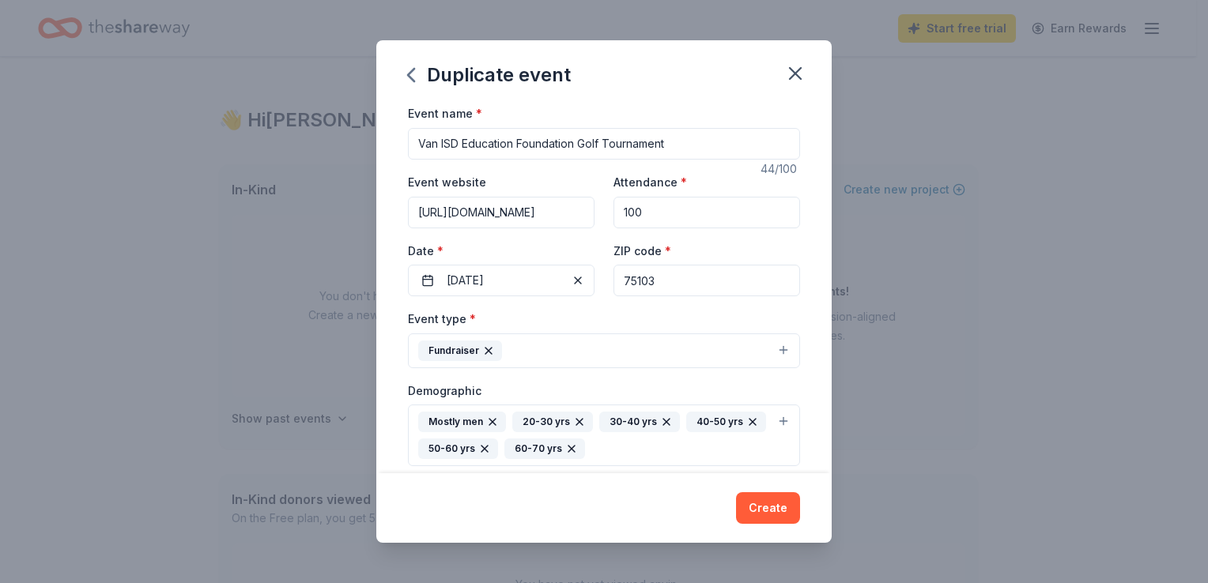
drag, startPoint x: 608, startPoint y: 153, endPoint x: 359, endPoint y: 147, distance: 249.1
click at [380, 157] on div "Event name * Van ISD Education Foundation Golf Tournament 44 /100 Event website…" at bounding box center [603, 288] width 455 height 369
type input "17th Annual Swing Fore Van Golf Tournament"
type textarea "The Van ISD Education Foundation is a 501(c)(3) non-profit organization, and we…"
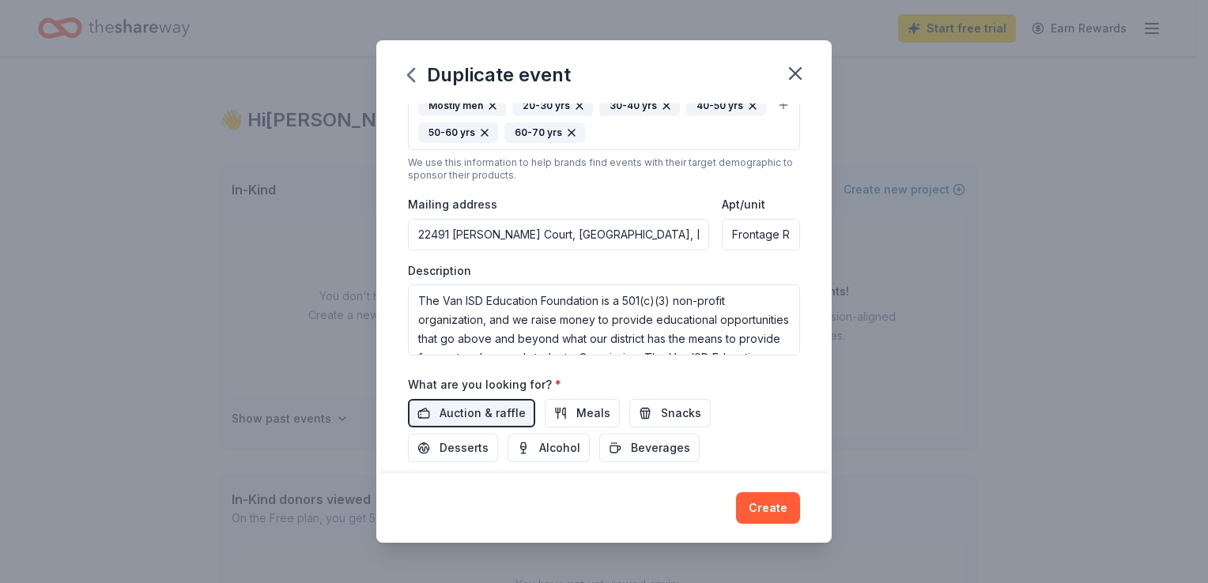
click at [768, 430] on div "Auction & raffle Meals Snacks Desserts Alcohol Beverages" at bounding box center [604, 430] width 392 height 63
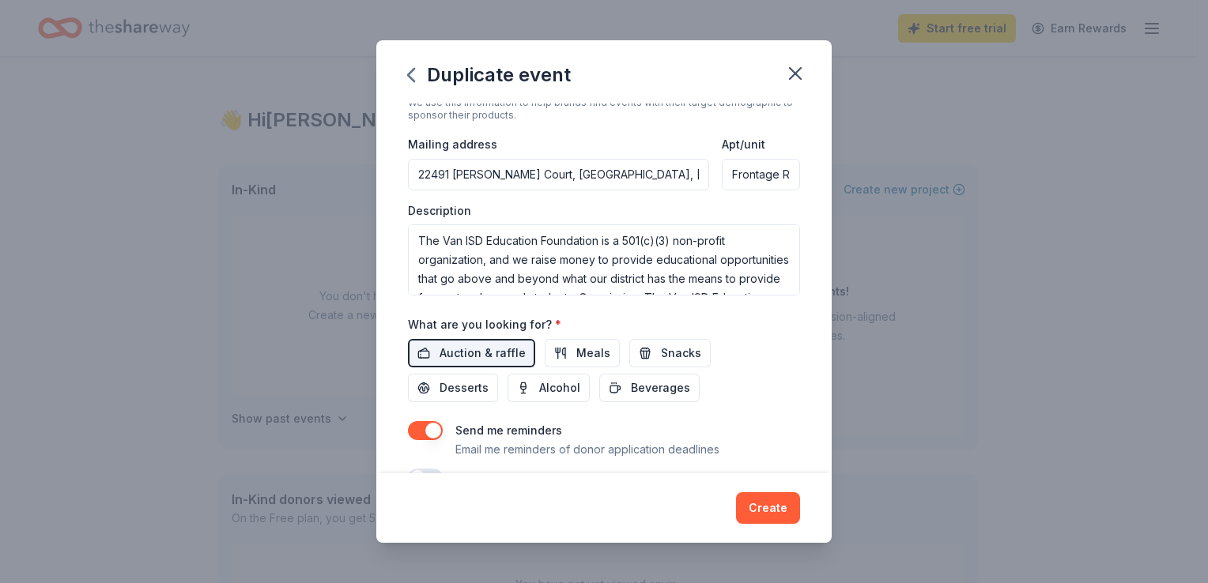
scroll to position [474, 0]
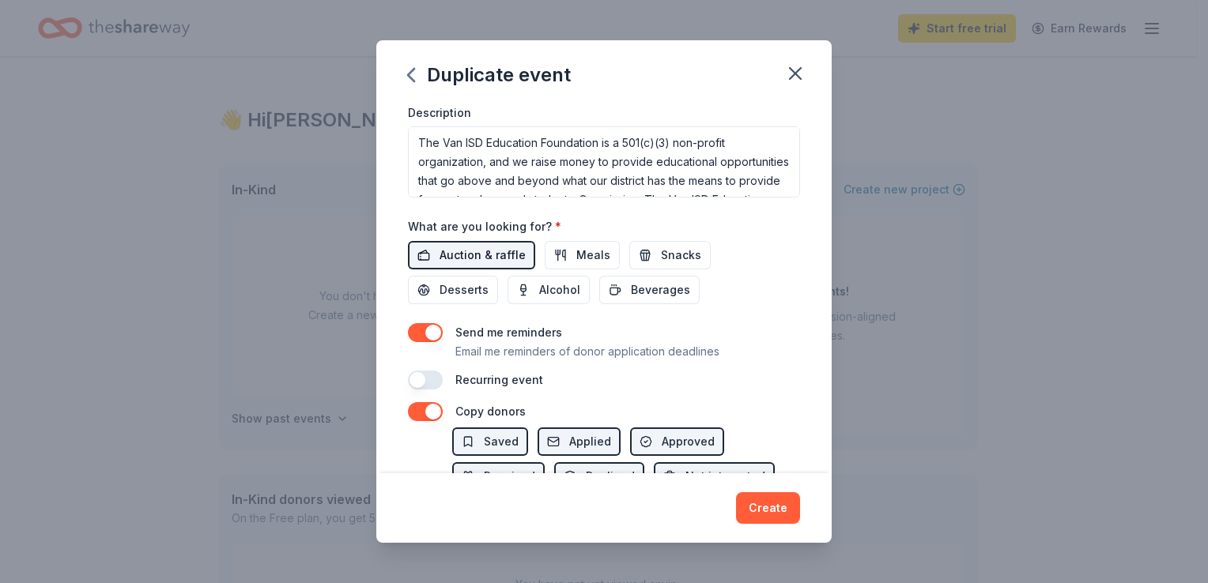
click at [479, 255] on span "Auction & raffle" at bounding box center [483, 255] width 86 height 19
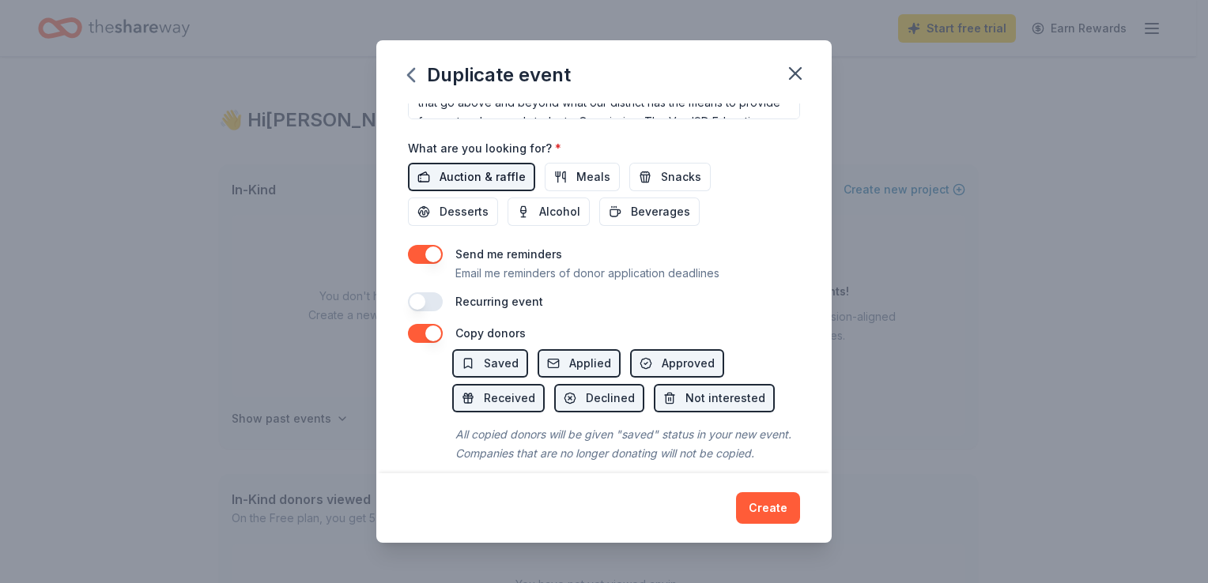
scroll to position [553, 0]
click at [433, 255] on button "button" at bounding box center [425, 253] width 35 height 19
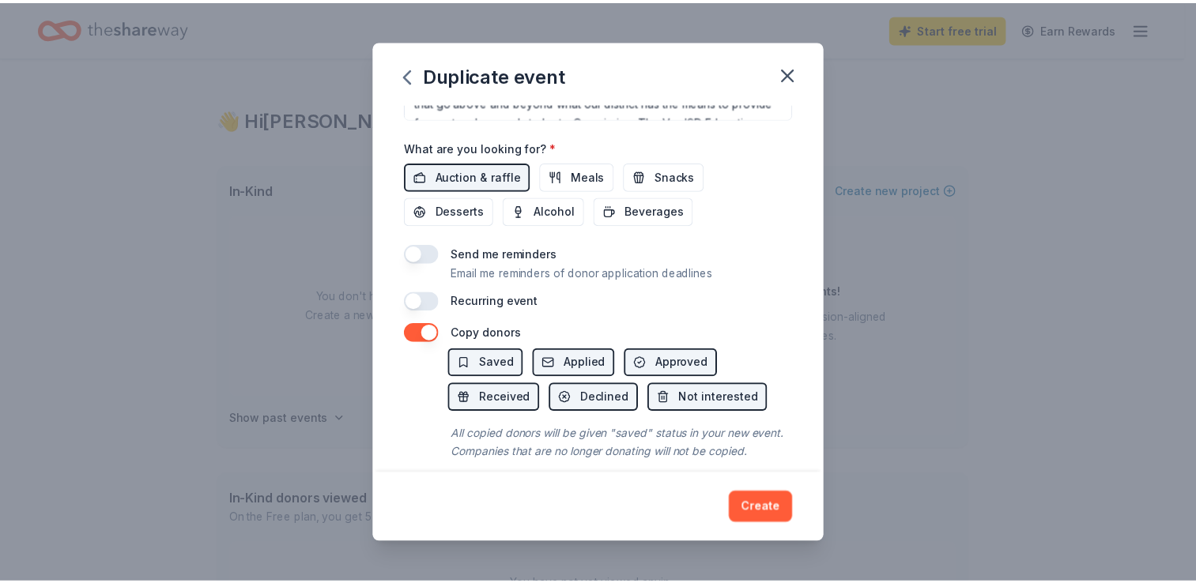
scroll to position [588, 0]
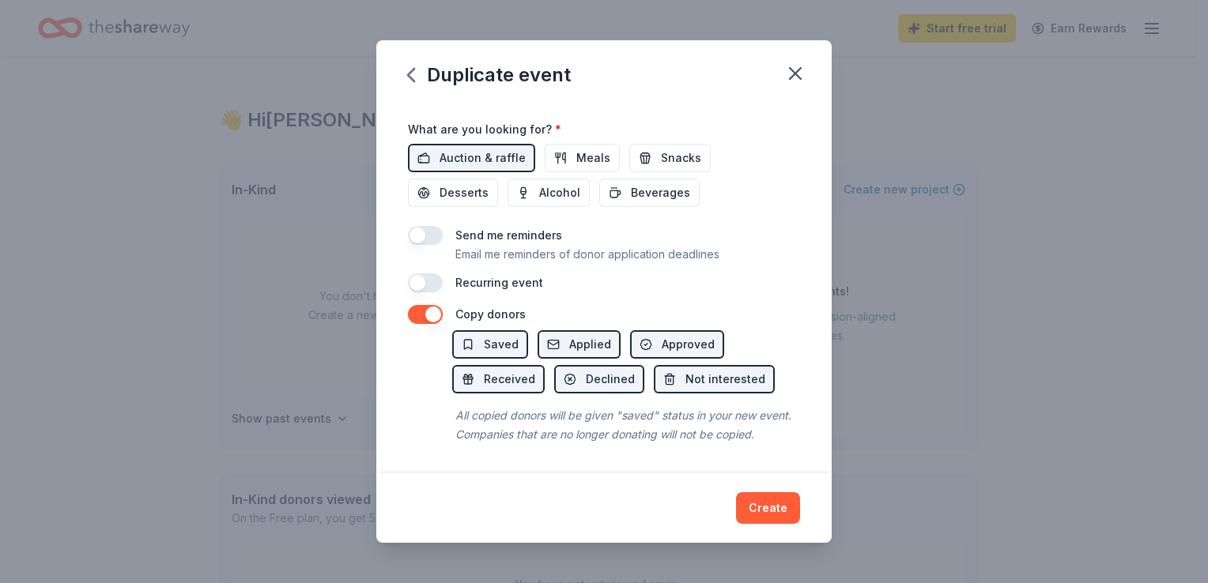
click at [774, 509] on button "Create" at bounding box center [768, 509] width 64 height 32
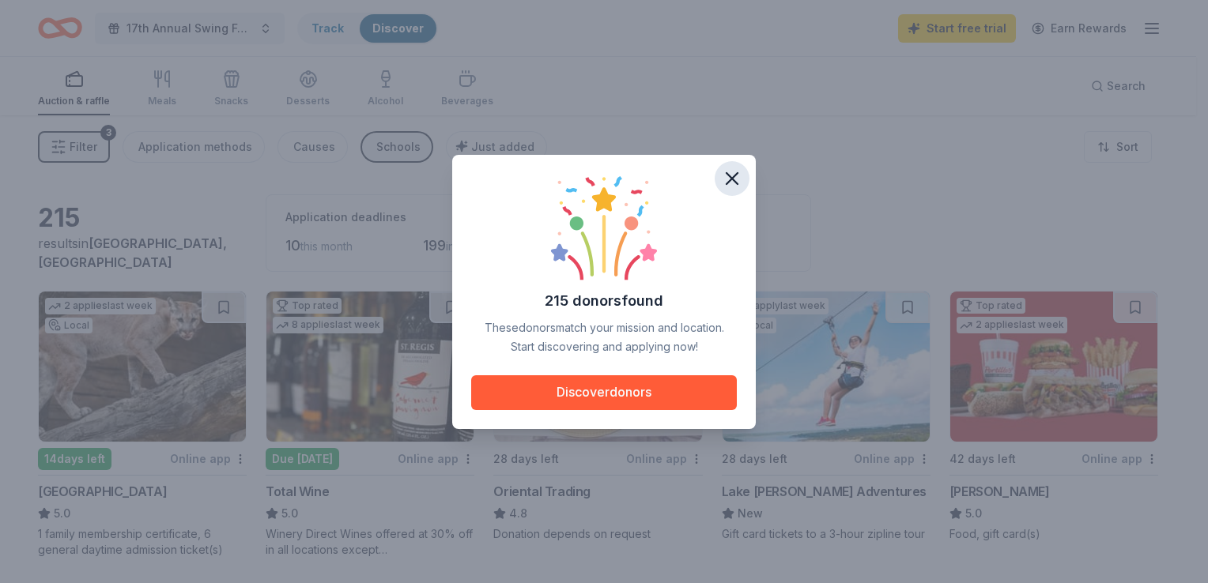
click at [734, 179] on icon "button" at bounding box center [732, 179] width 22 height 22
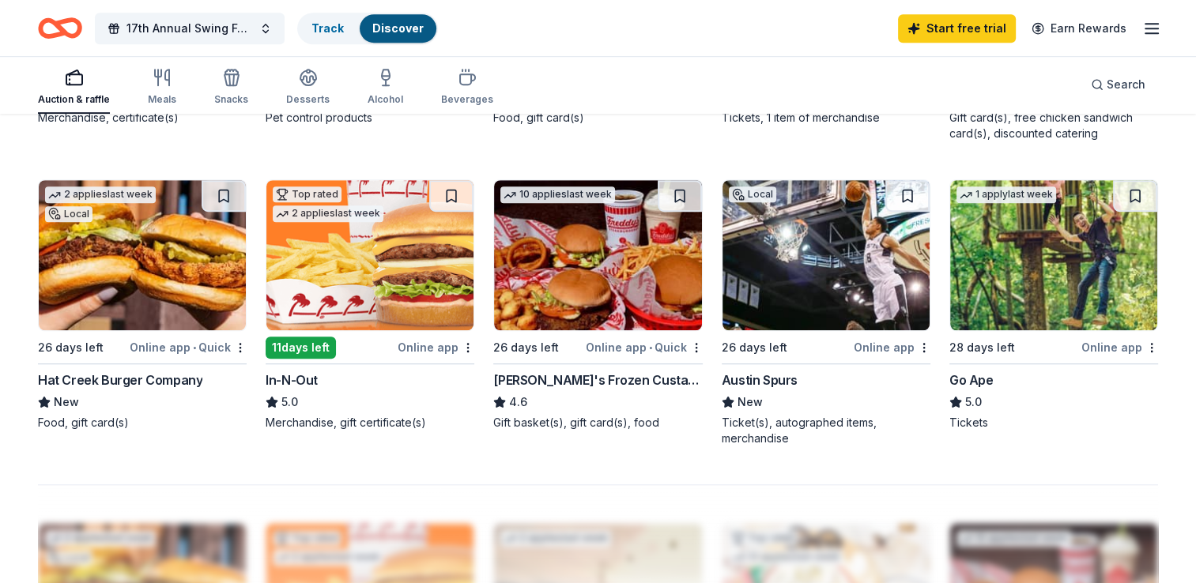
scroll to position [1028, 0]
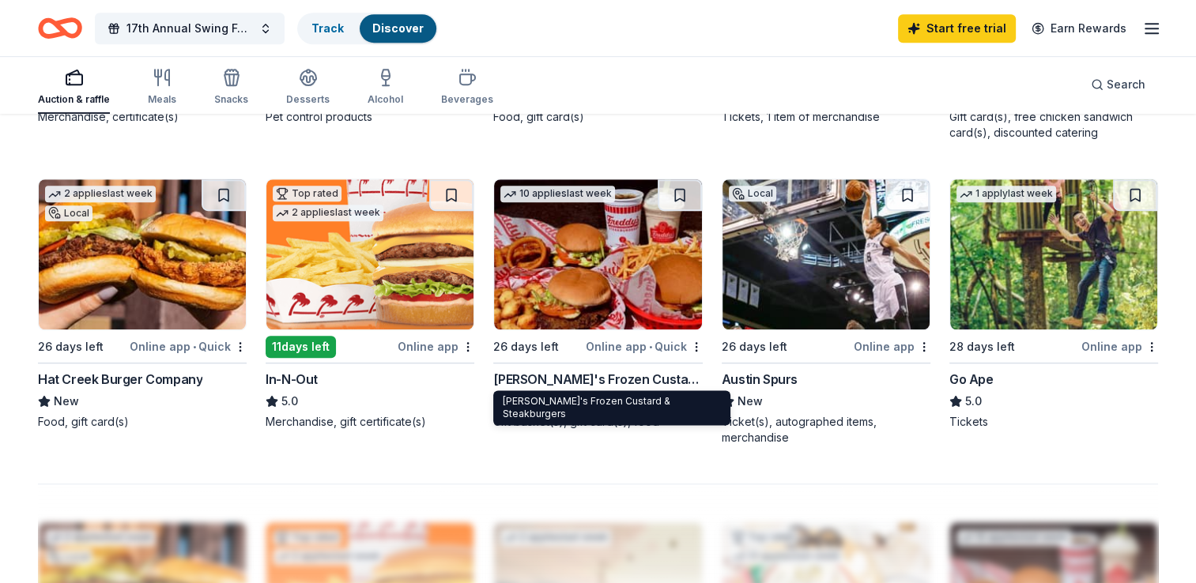
click at [635, 379] on div "Freddy's Frozen Custard & Steakburgers" at bounding box center [597, 379] width 209 height 19
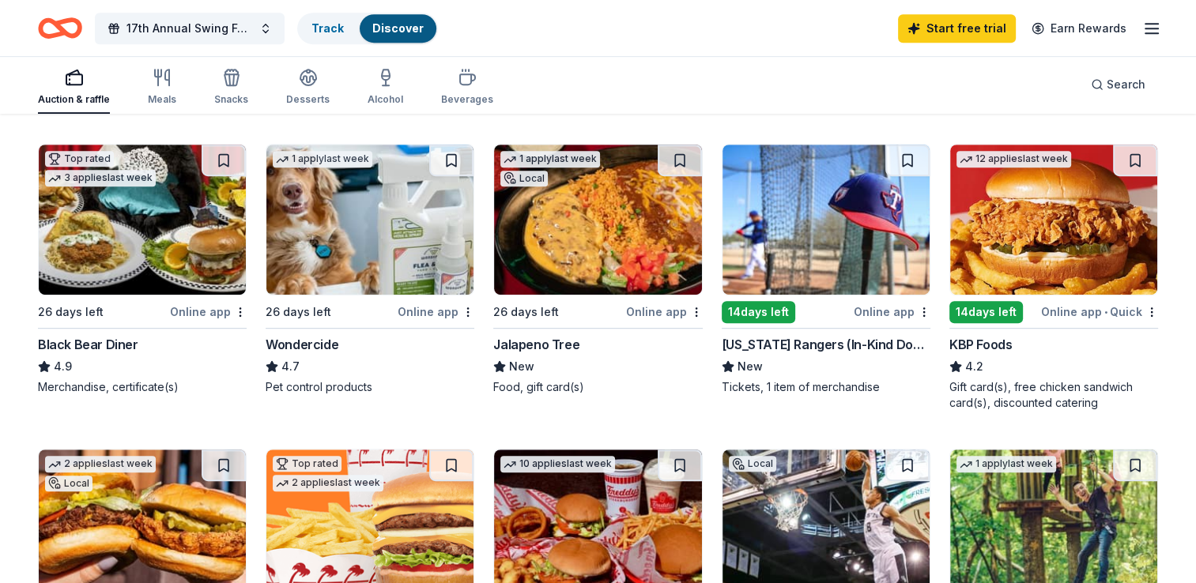
scroll to position [791, 0]
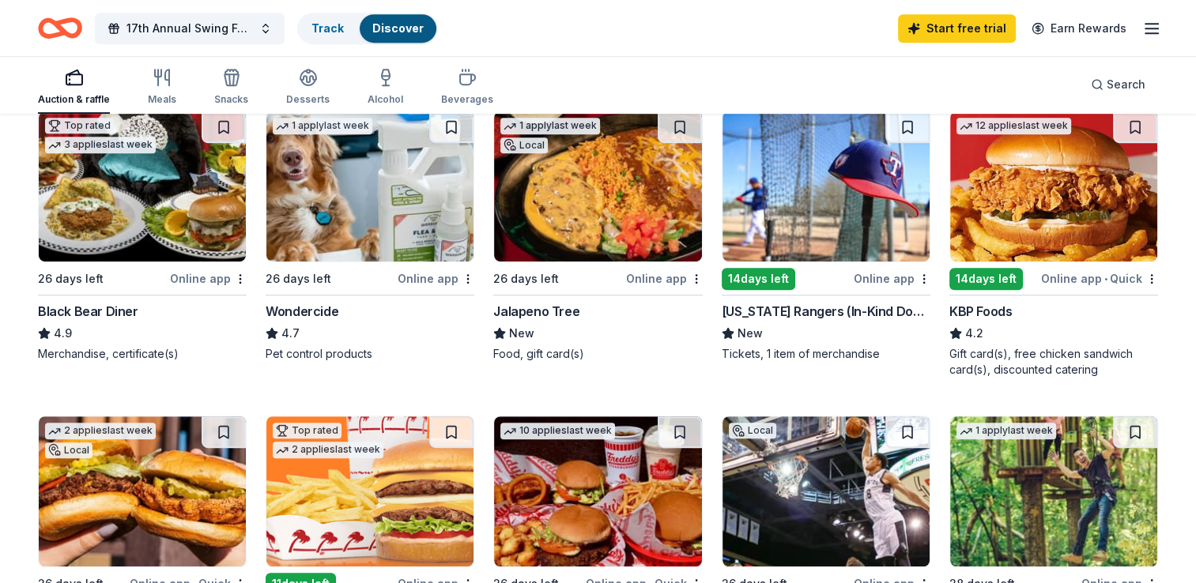
click at [675, 278] on div "Online app" at bounding box center [664, 279] width 77 height 20
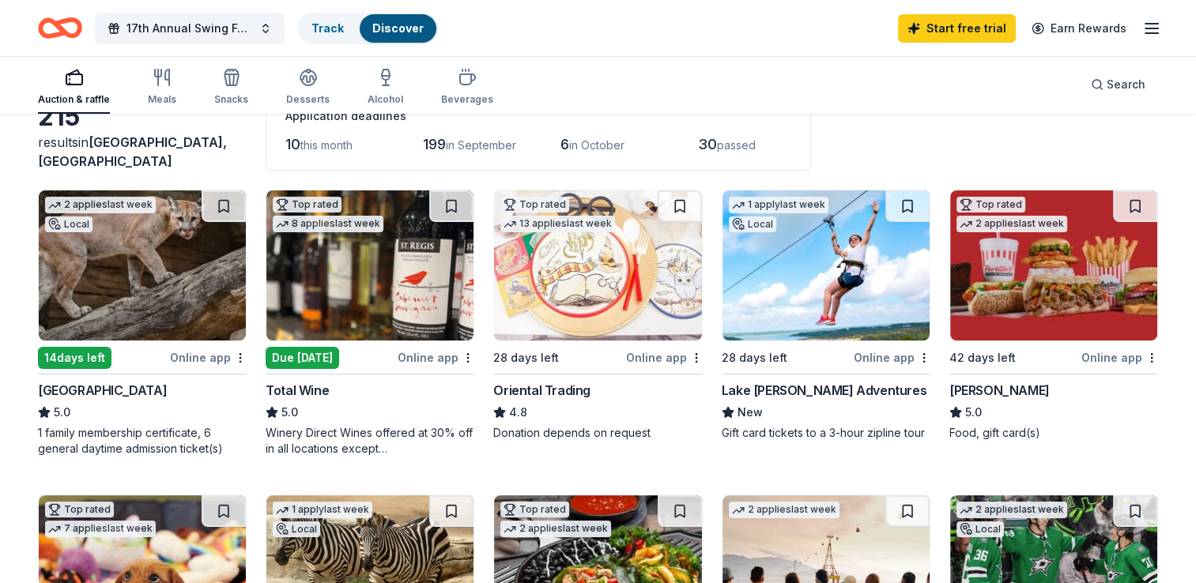
scroll to position [0, 0]
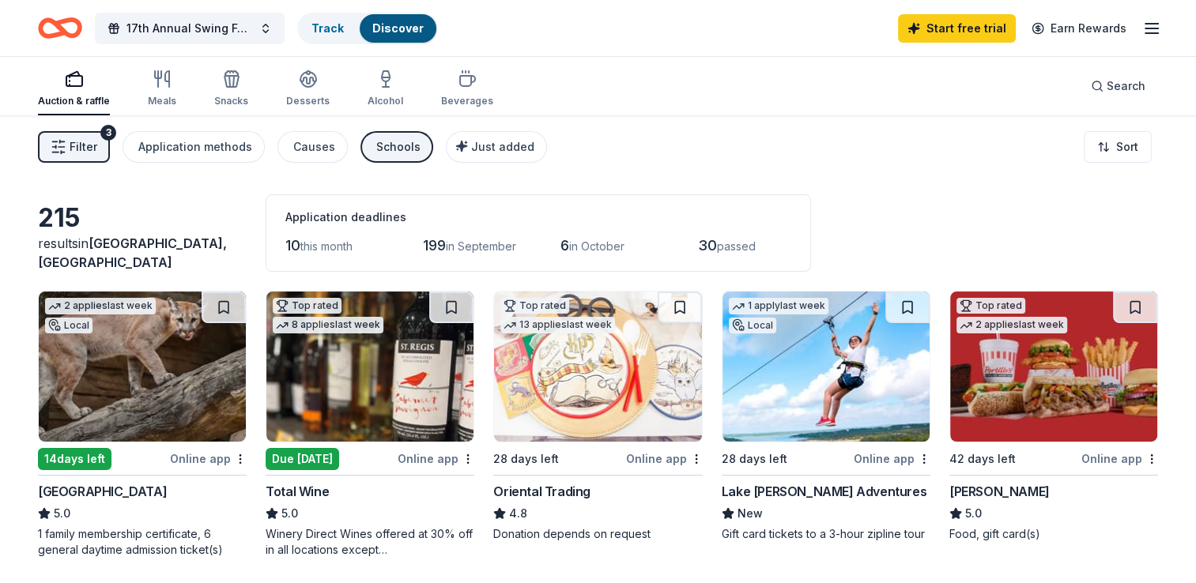
click at [79, 85] on rect "button" at bounding box center [74, 81] width 16 height 10
click at [101, 150] on button "Filter 3" at bounding box center [74, 147] width 72 height 32
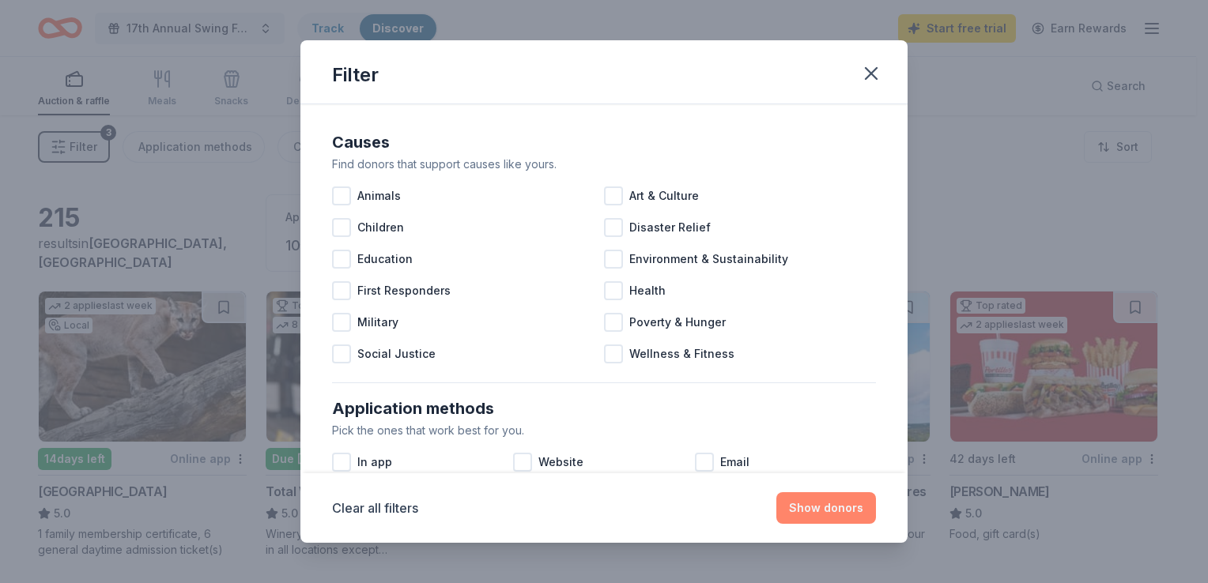
click at [817, 507] on button "Show donors" at bounding box center [826, 509] width 100 height 32
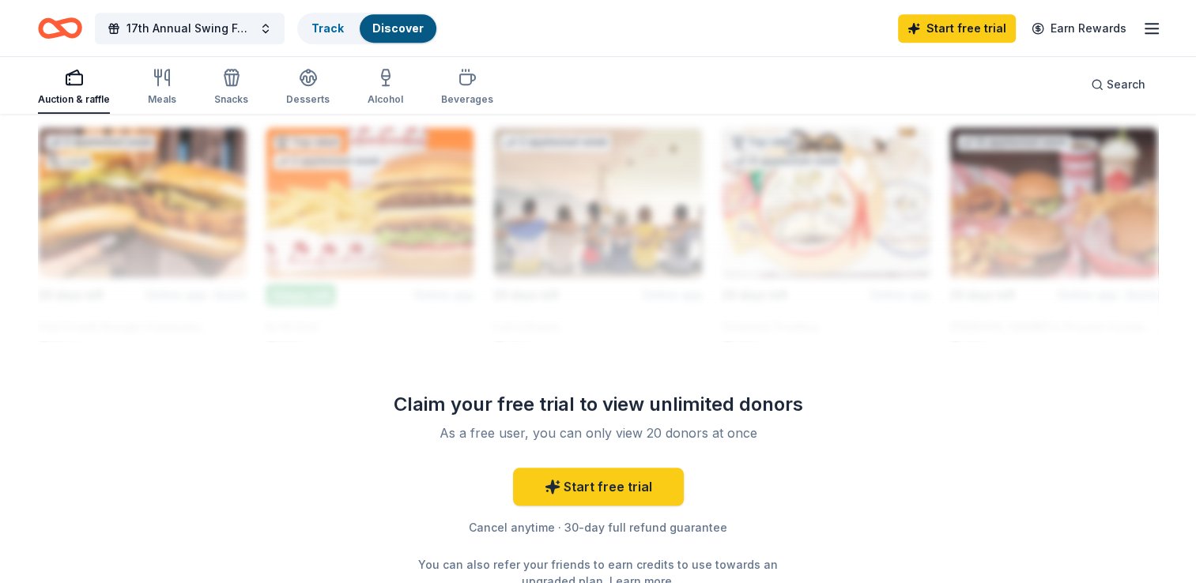
scroll to position [1502, 0]
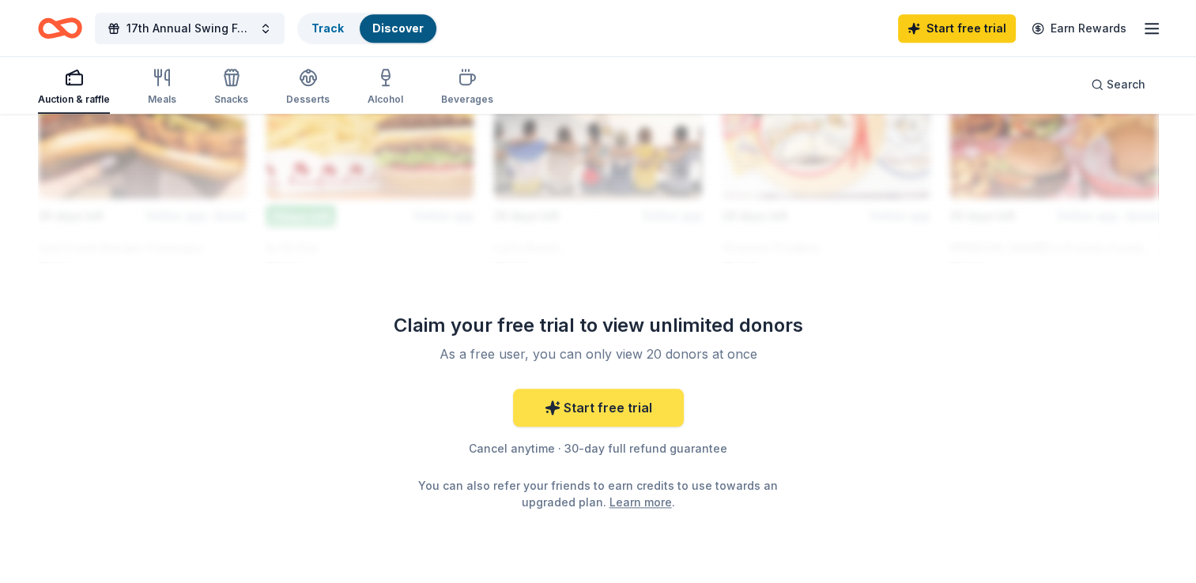
click at [608, 402] on link "Start free trial" at bounding box center [598, 408] width 171 height 38
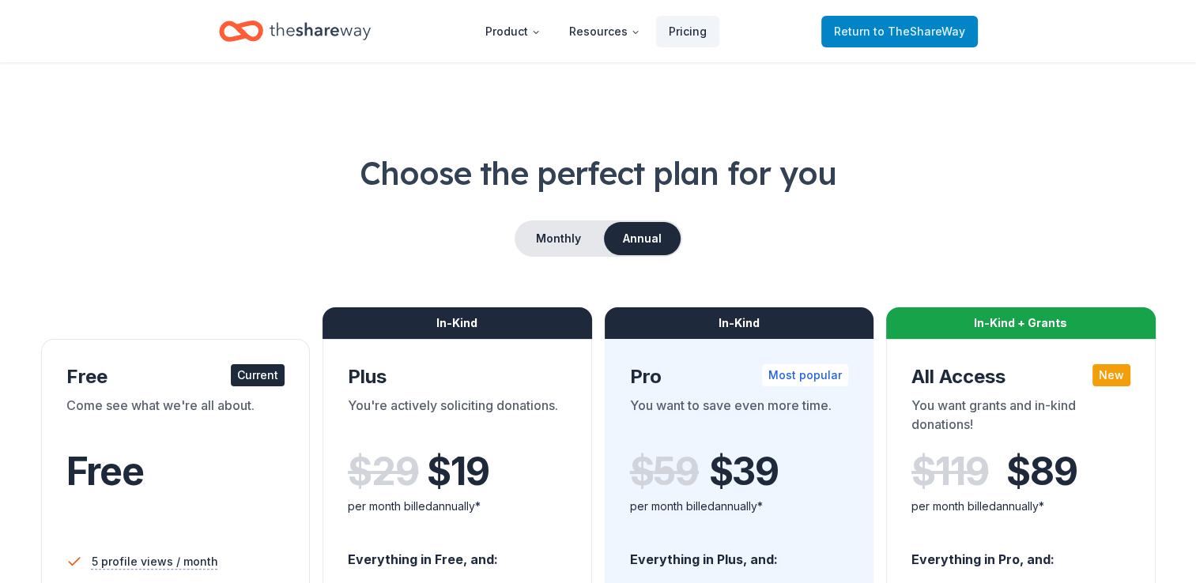
click at [859, 33] on span "Return to TheShareWay" at bounding box center [899, 31] width 131 height 19
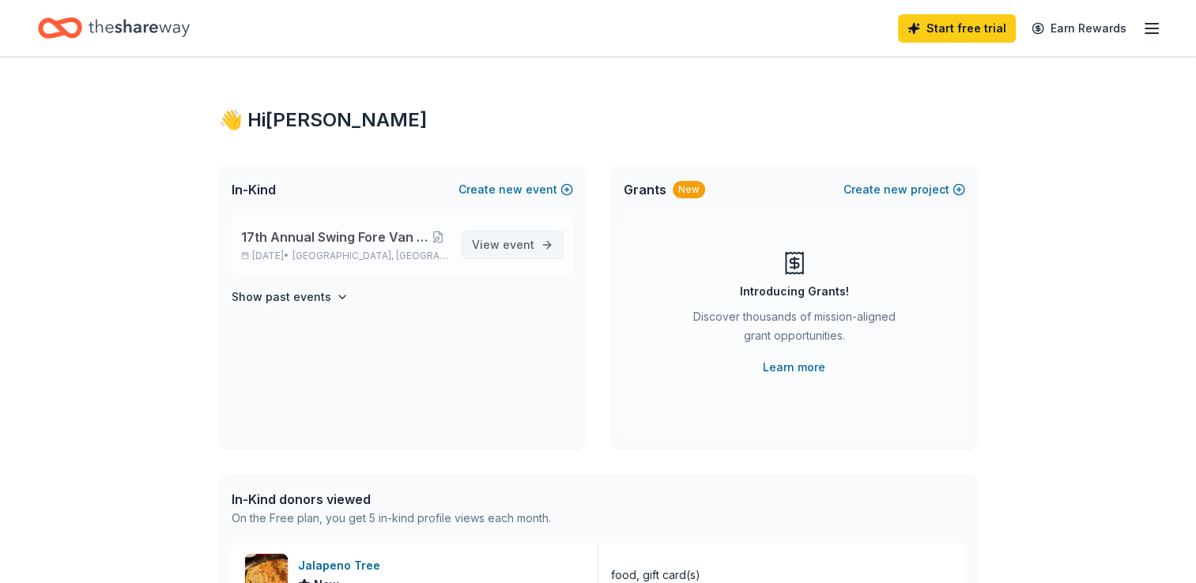
click at [520, 245] on span "event" at bounding box center [519, 244] width 32 height 13
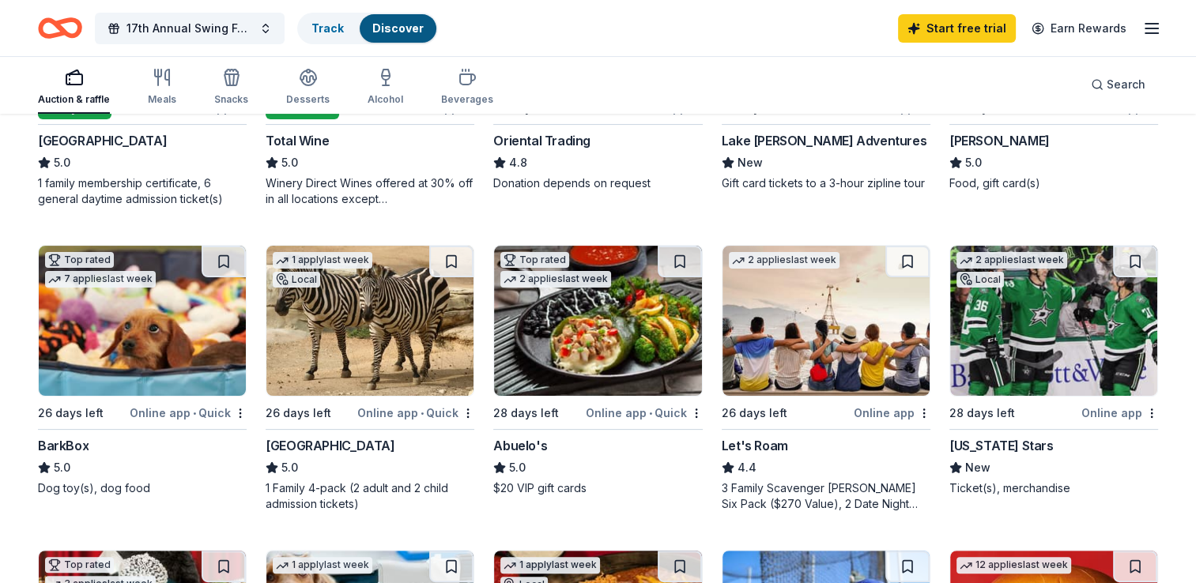
scroll to position [395, 0]
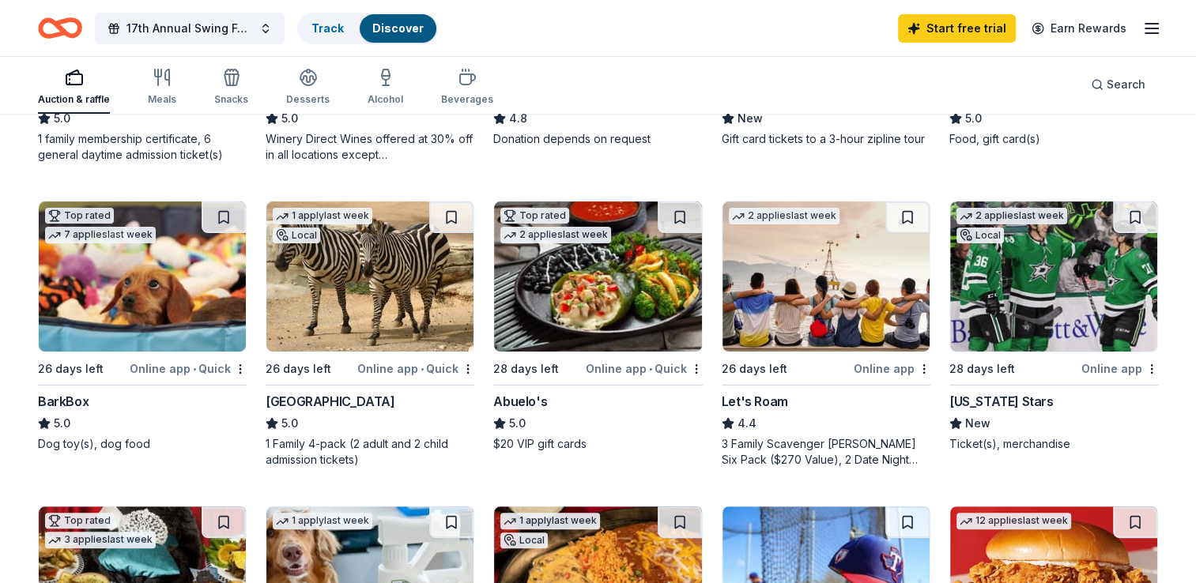
click at [150, 295] on img at bounding box center [142, 277] width 207 height 150
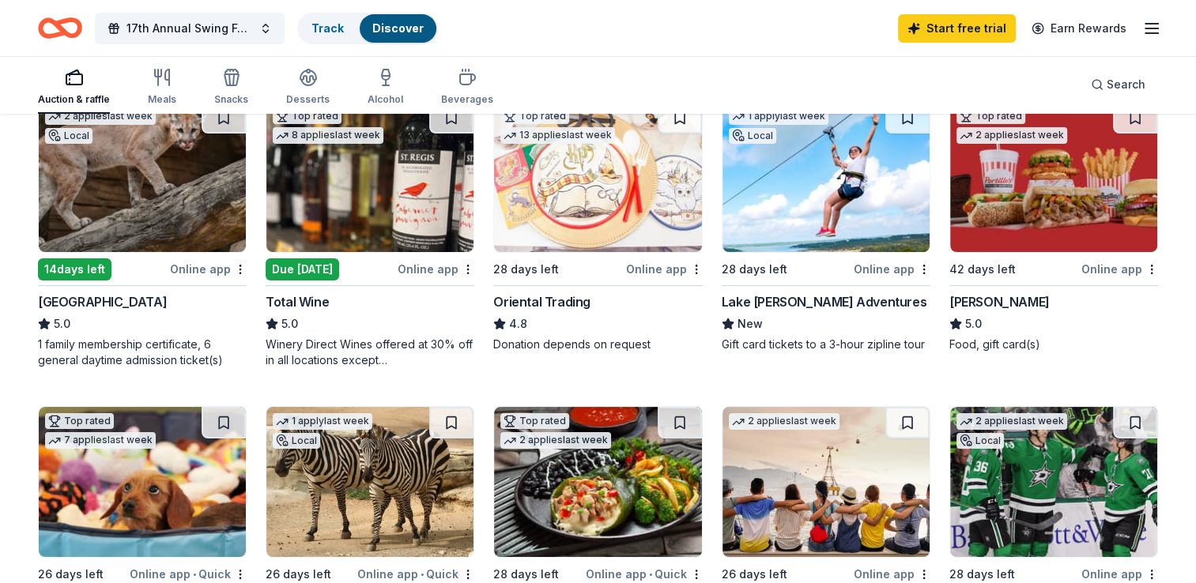
scroll to position [0, 0]
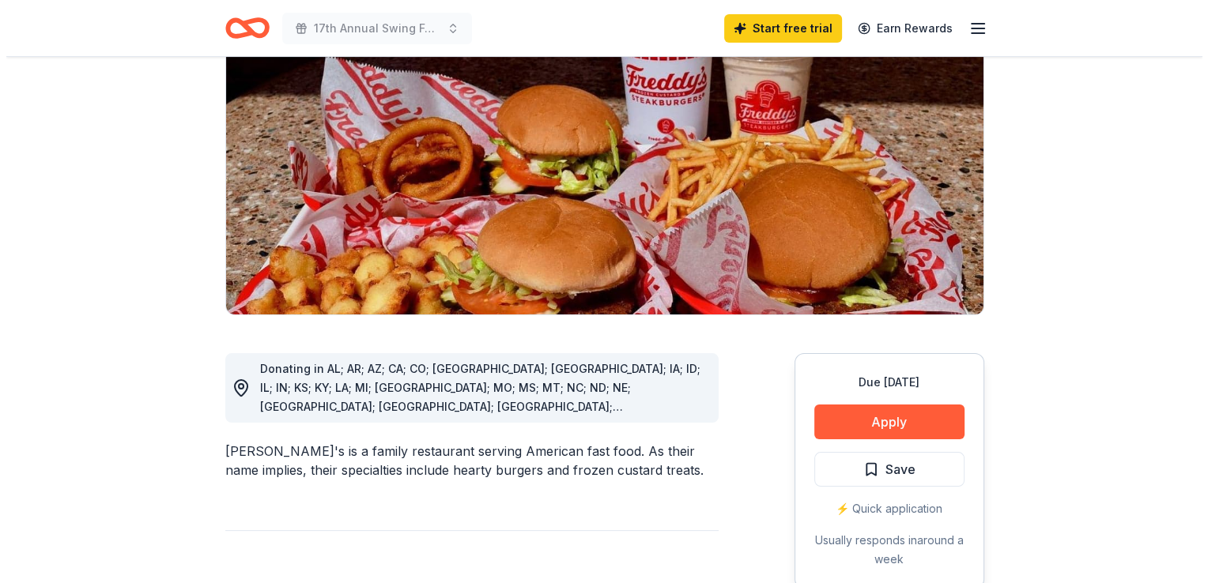
scroll to position [237, 0]
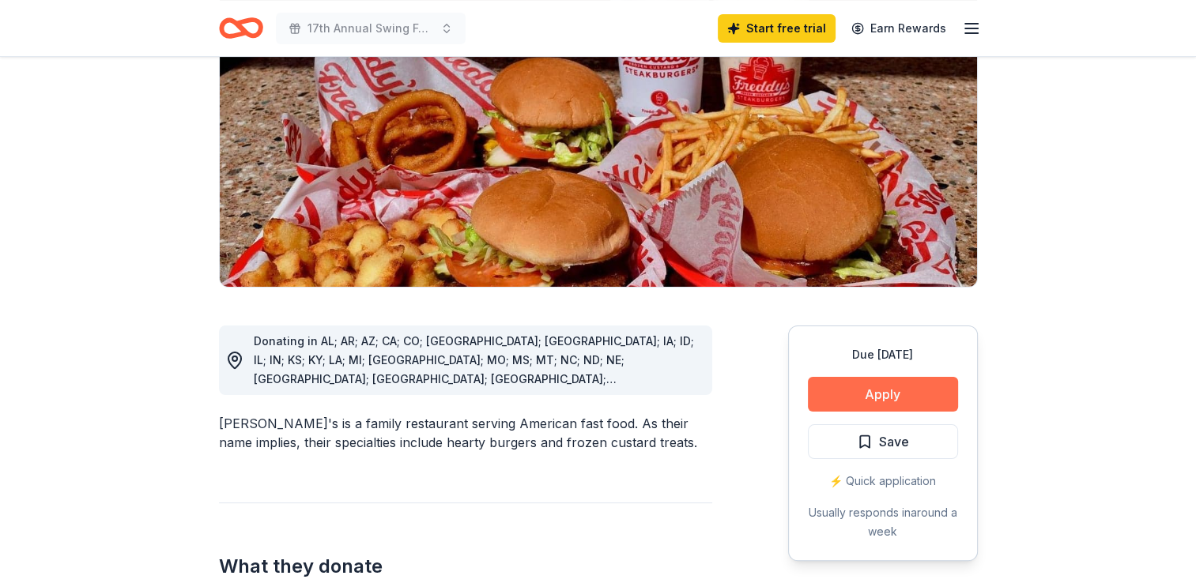
click at [904, 377] on button "Apply" at bounding box center [883, 394] width 150 height 35
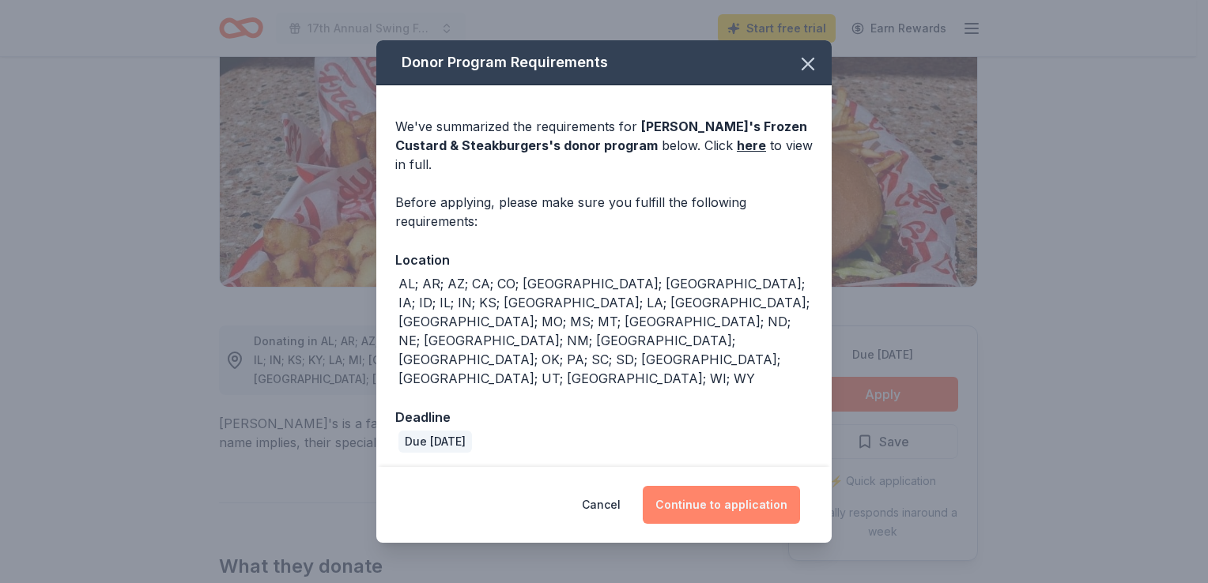
click at [707, 486] on button "Continue to application" at bounding box center [721, 505] width 157 height 38
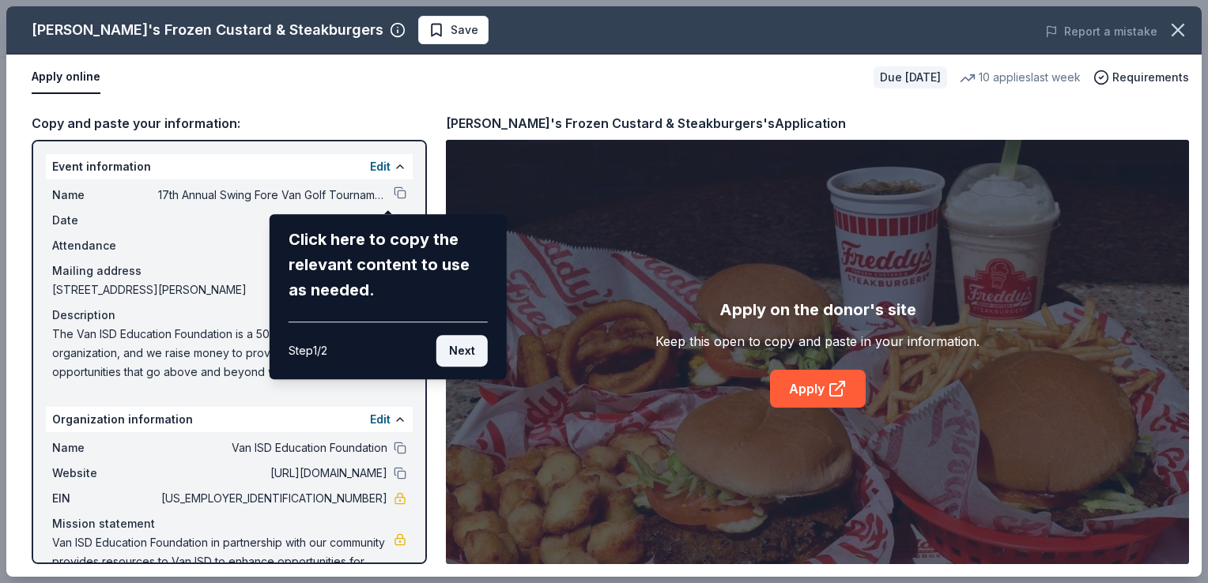
click at [463, 349] on button "Next" at bounding box center [461, 351] width 51 height 32
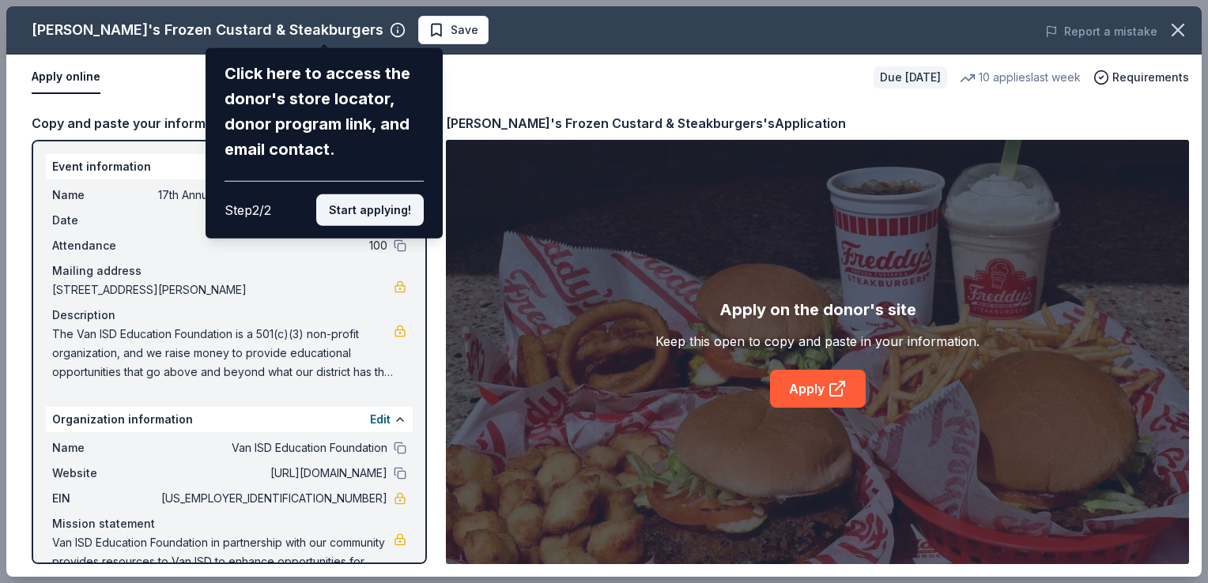
click at [383, 215] on button "Start applying!" at bounding box center [370, 210] width 108 height 32
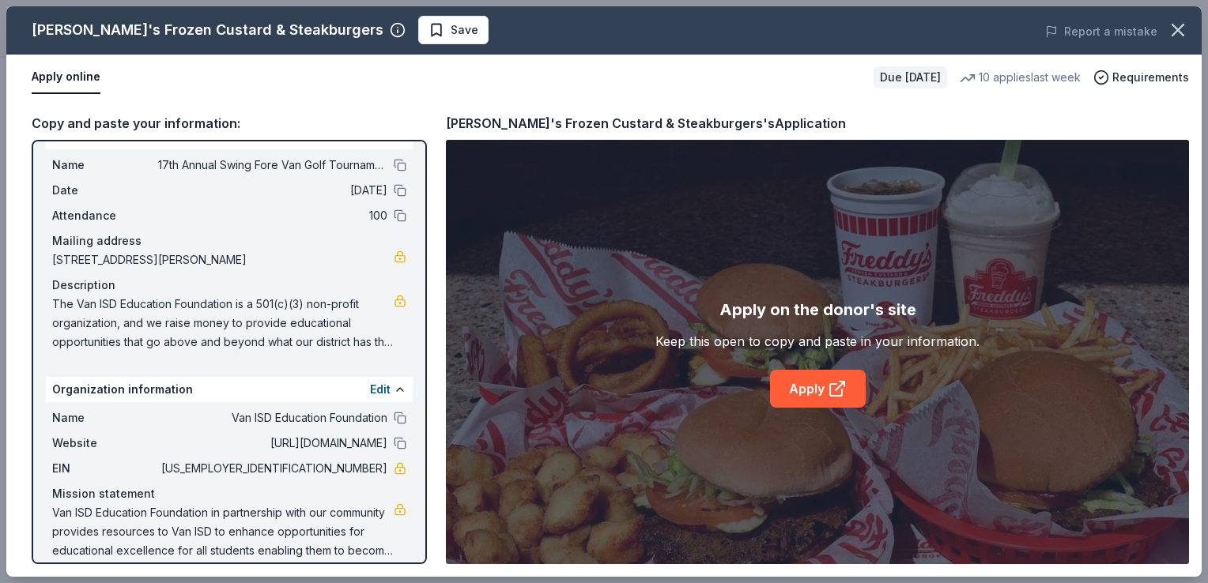
scroll to position [45, 0]
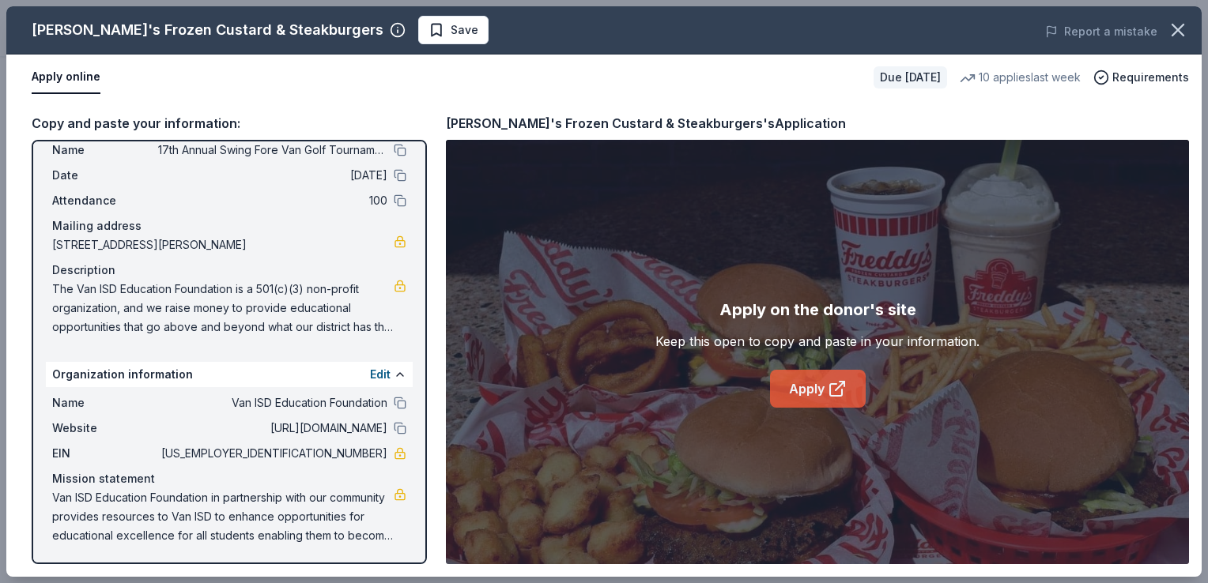
click at [812, 387] on link "Apply" at bounding box center [818, 389] width 96 height 38
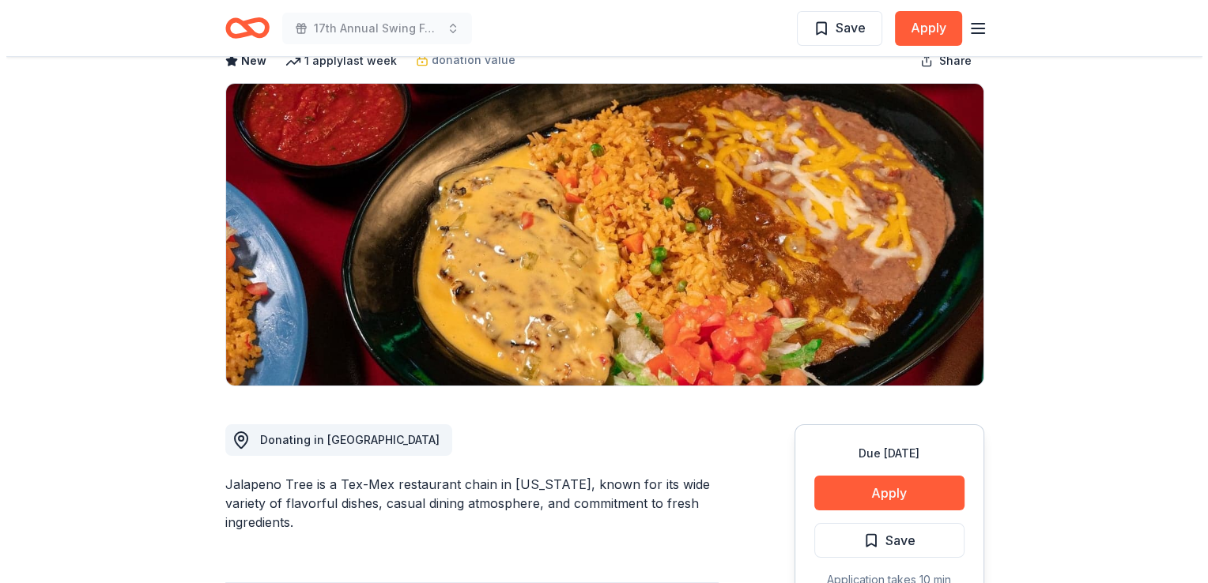
scroll to position [237, 0]
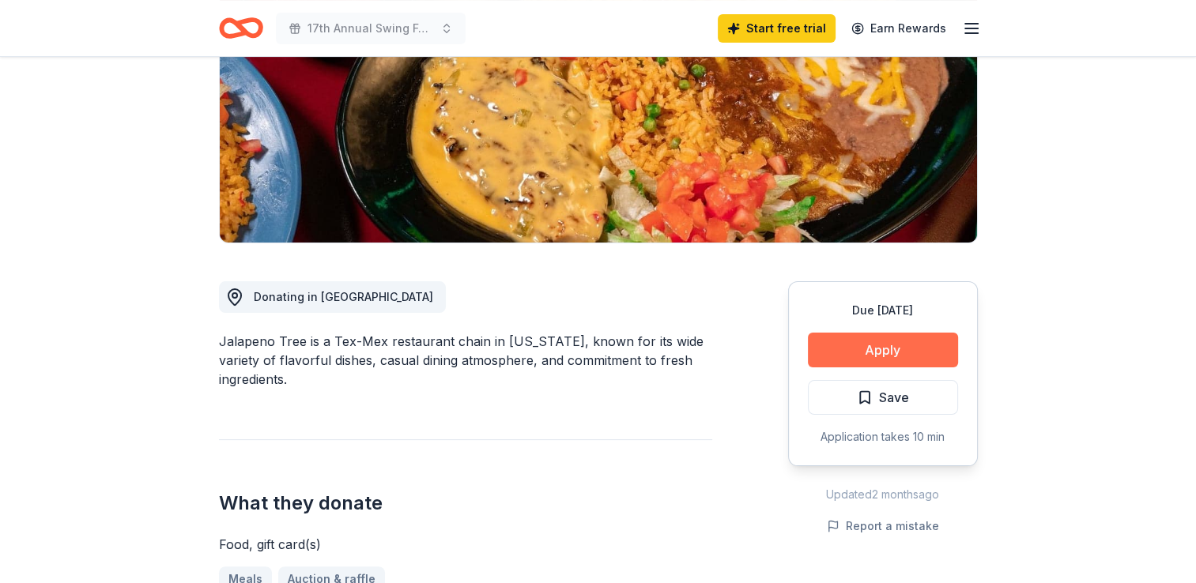
click at [901, 356] on button "Apply" at bounding box center [883, 350] width 150 height 35
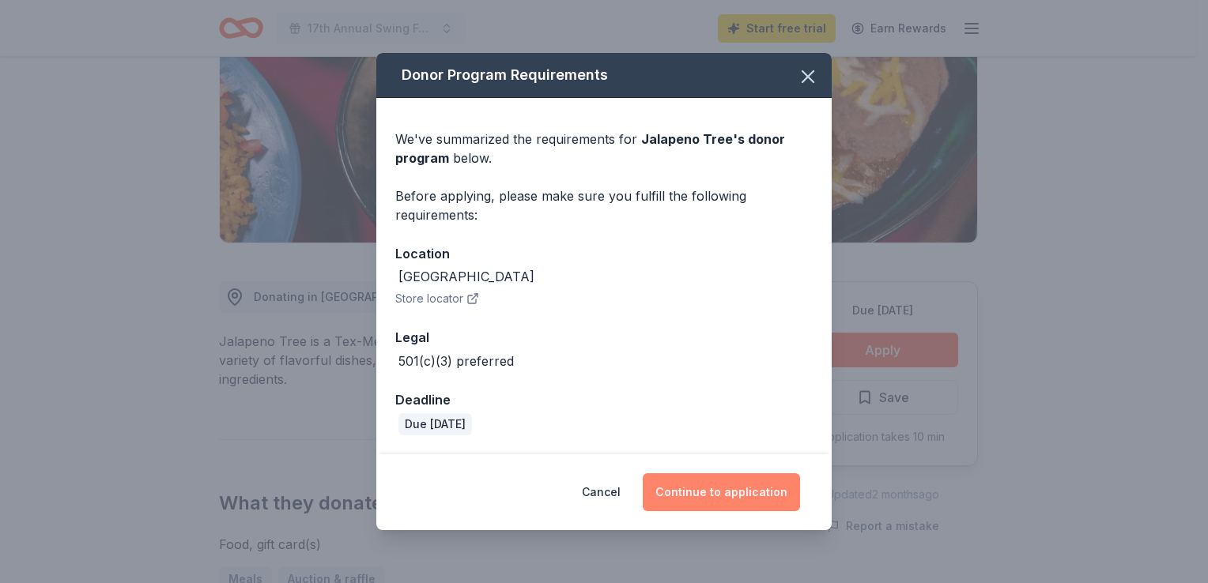
click at [740, 493] on button "Continue to application" at bounding box center [721, 493] width 157 height 38
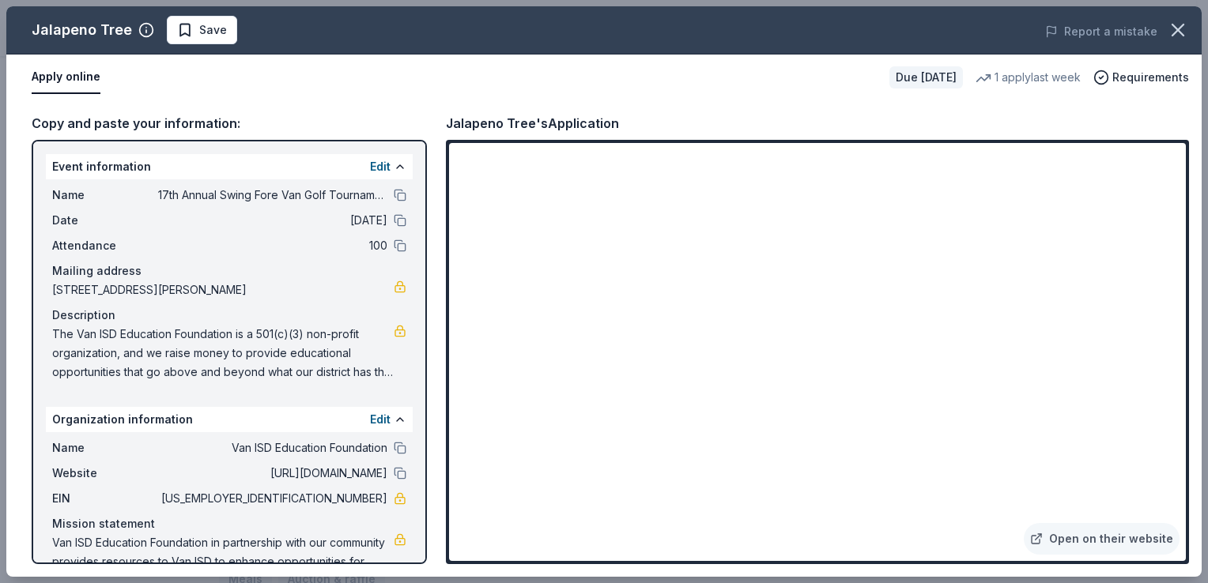
click at [1193, 305] on div "Copy and paste your information: Event information Edit Name 17th Annual Swing …" at bounding box center [603, 338] width 1195 height 477
click at [48, 335] on div "Name 17th Annual Swing Fore Van Golf Tournament Date 10/13/25 Attendance 100 Ma…" at bounding box center [229, 283] width 367 height 209
